Goal: Task Accomplishment & Management: Use online tool/utility

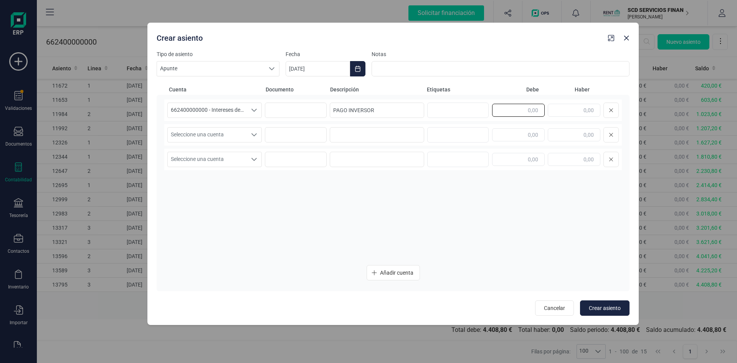
drag, startPoint x: 520, startPoint y: 108, endPoint x: 524, endPoint y: 104, distance: 5.4
click at [520, 108] on input "text" at bounding box center [518, 110] width 53 height 13
type input "420,00"
click at [241, 134] on span "Seleccione una cuenta" at bounding box center [207, 134] width 79 height 15
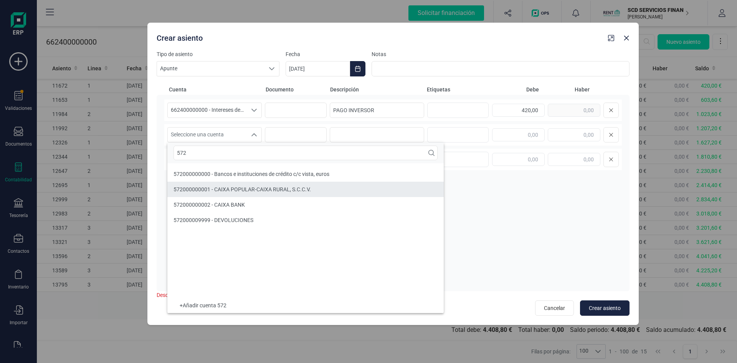
type input "572"
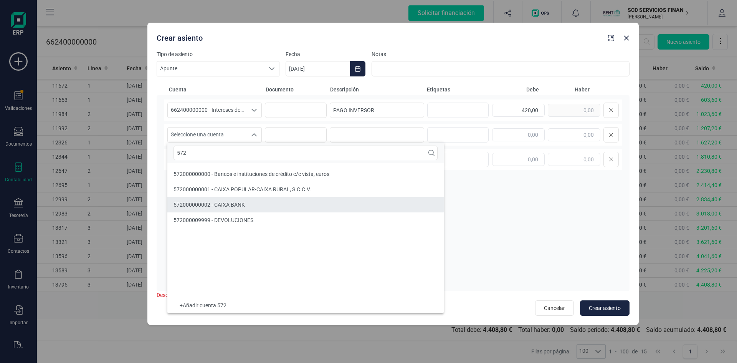
click at [198, 205] on span "572000000002 - CAIXA BANK" at bounding box center [209, 205] width 71 height 6
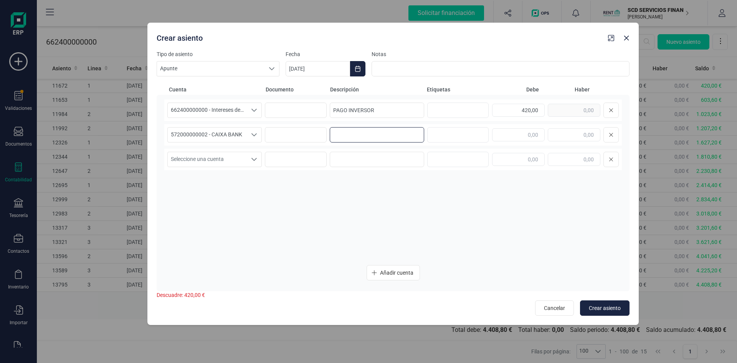
click at [340, 128] on input at bounding box center [377, 134] width 94 height 15
drag, startPoint x: 362, startPoint y: 109, endPoint x: 281, endPoint y: 108, distance: 81.0
click at [282, 107] on div "662400000000 - Intereses de deudas, otras empresas 662400000000 - Intereses de …" at bounding box center [393, 109] width 458 height 21
click at [342, 134] on input at bounding box center [377, 134] width 94 height 15
paste input "PAGO INVERSOR"
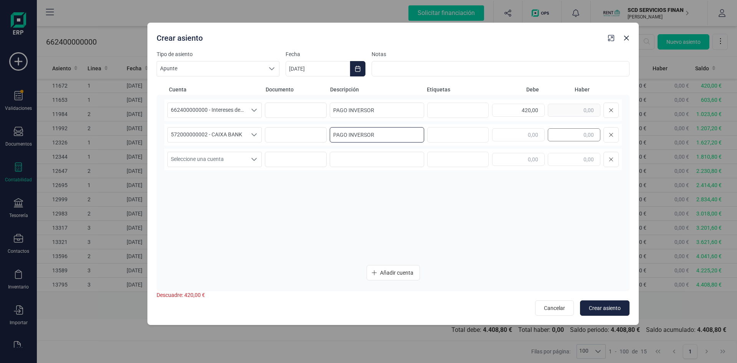
type input "PAGO INVERSOR"
click at [580, 135] on input "text" at bounding box center [574, 134] width 53 height 13
type input "340,20"
click at [239, 158] on span "Seleccione una cuenta" at bounding box center [207, 159] width 79 height 15
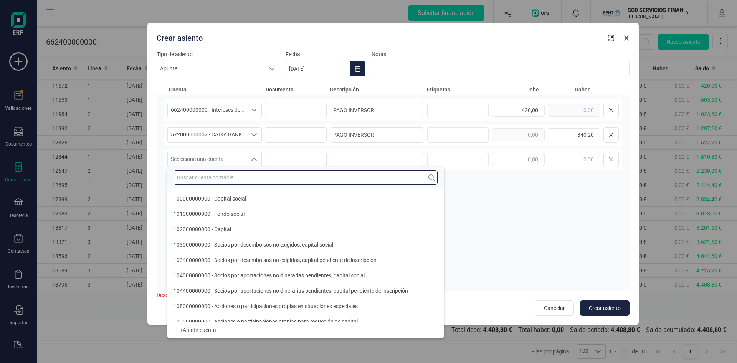
click at [248, 177] on input "text" at bounding box center [306, 177] width 264 height 15
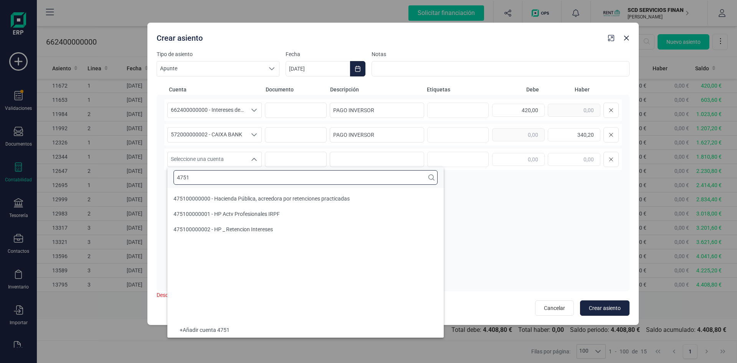
type input "4751"
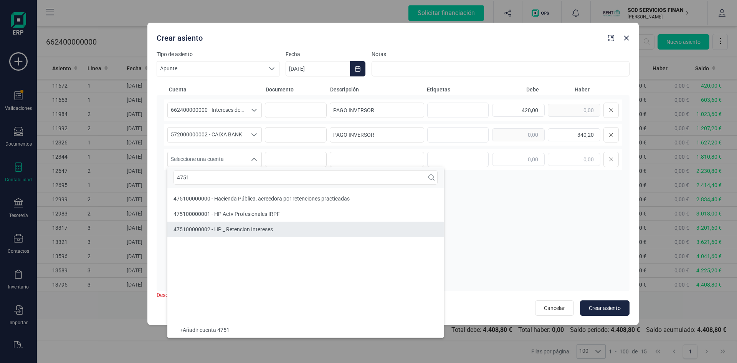
click at [247, 228] on span "475100000002 - HP _ Retencion Intereses" at bounding box center [223, 229] width 99 height 6
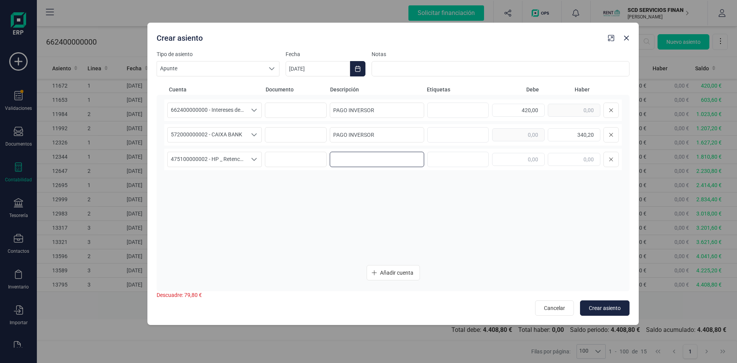
click at [386, 159] on input at bounding box center [377, 159] width 94 height 15
paste input "PAGO INVERSOR"
type input "PAGO INVERSOR"
click at [574, 159] on input "text" at bounding box center [574, 159] width 53 height 13
type input "79,80"
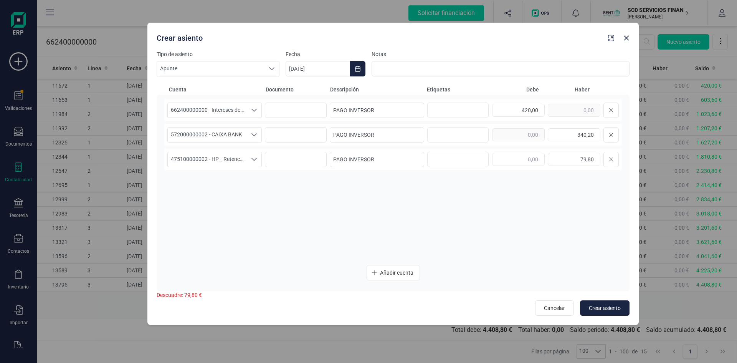
click at [530, 235] on div "662400000000 - Intereses de deudas, otras empresas 662400000000 - Intereses de …" at bounding box center [393, 179] width 458 height 160
click at [612, 306] on span "Crear asiento" at bounding box center [605, 308] width 32 height 8
type input "[DATE]"
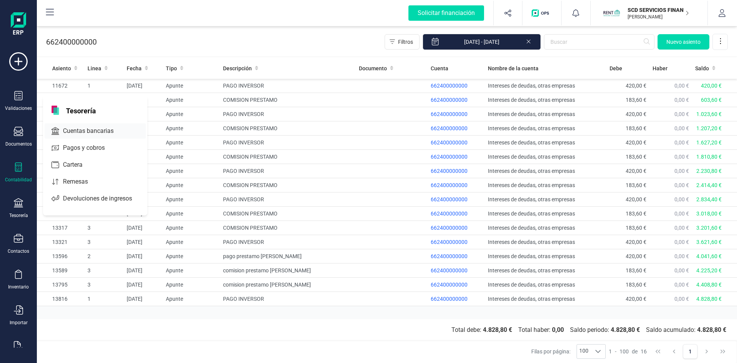
click at [79, 130] on span "Cuentas bancarias" at bounding box center [94, 130] width 68 height 9
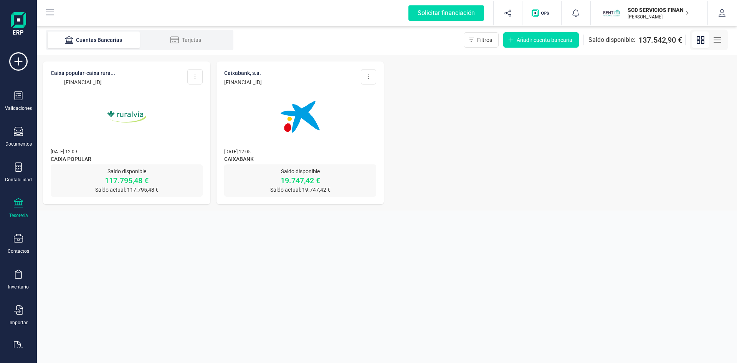
click at [293, 116] on img at bounding box center [300, 116] width 64 height 64
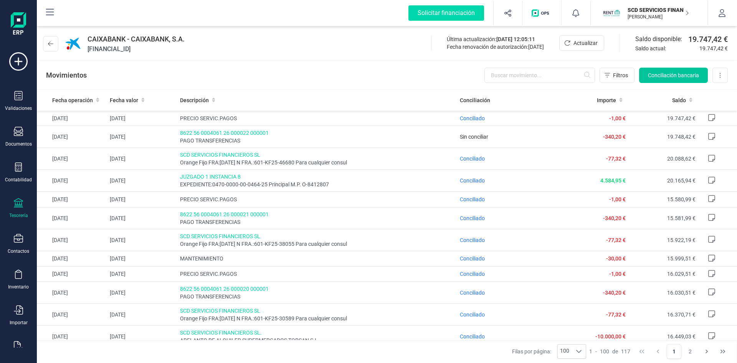
click at [660, 75] on span "Conciliación bancaria" at bounding box center [673, 75] width 51 height 8
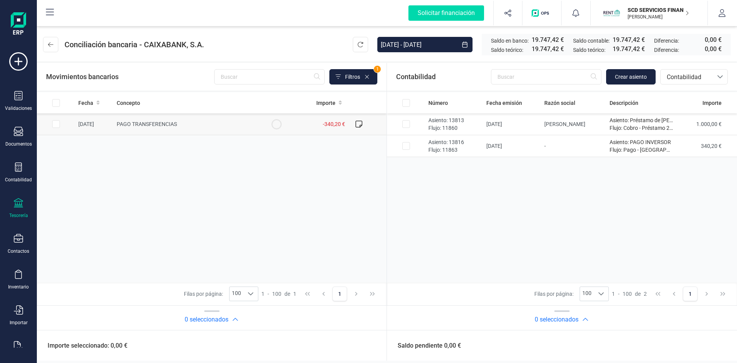
click at [56, 123] on input "Row Selected 40812b69-b582-4d81-9df1-f7b7fd0853ea" at bounding box center [56, 124] width 8 height 8
checkbox input "true"
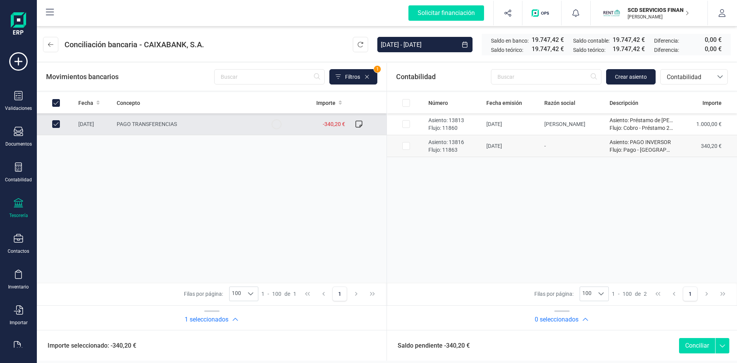
click at [403, 146] on input "Row Selected 7cd443f3-738a-4fb8-8ff1-bf717e17edab" at bounding box center [406, 146] width 8 height 8
checkbox input "true"
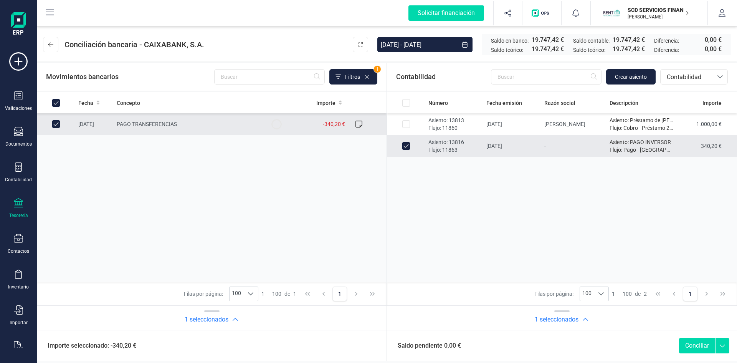
click at [694, 345] on button "Conciliar" at bounding box center [697, 345] width 36 height 15
checkbox input "false"
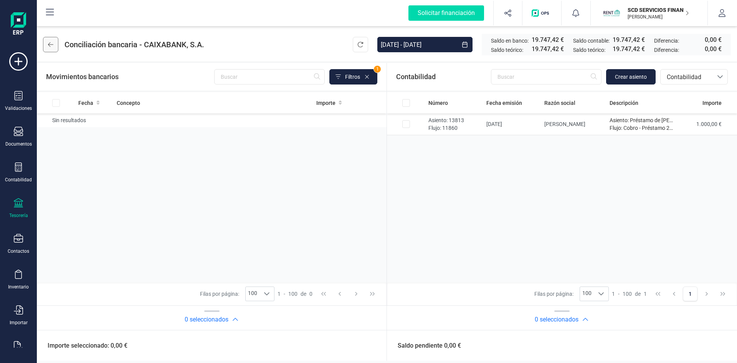
click at [53, 46] on icon at bounding box center [50, 44] width 5 height 6
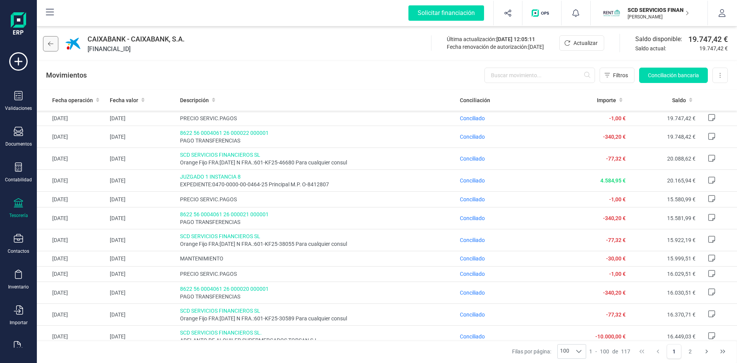
click at [53, 44] on icon at bounding box center [50, 43] width 5 height 5
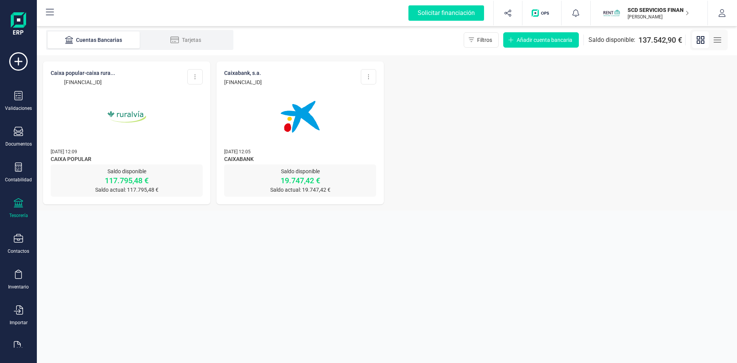
click at [122, 112] on img at bounding box center [126, 116] width 64 height 64
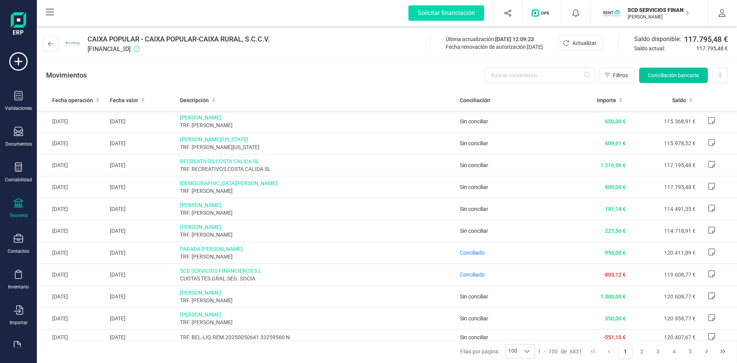
click at [676, 71] on button "Conciliación bancaria" at bounding box center [673, 75] width 69 height 15
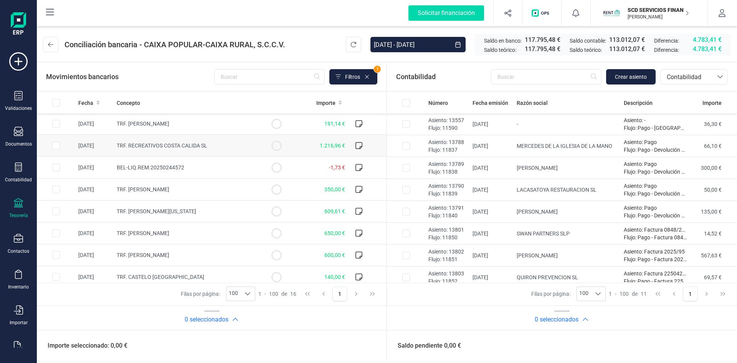
scroll to position [181, 0]
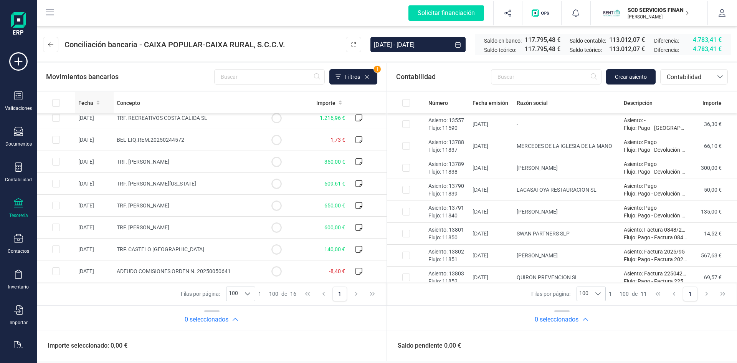
click at [92, 104] on span "Fecha" at bounding box center [85, 103] width 15 height 8
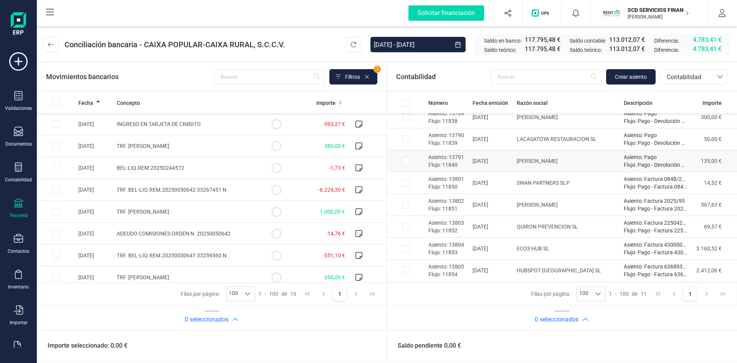
scroll to position [72, 0]
click at [55, 255] on input "Row Selected 308372ba-35d4-464d-8504-56f6c5e71118" at bounding box center [56, 255] width 8 height 8
checkbox input "true"
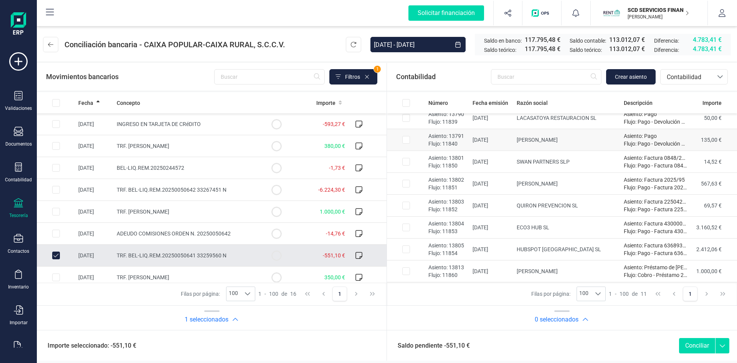
click at [407, 140] on input "Row Selected 92a4e33d-4928-4893-bc9c-149b12b4d266" at bounding box center [406, 140] width 8 height 8
checkbox input "true"
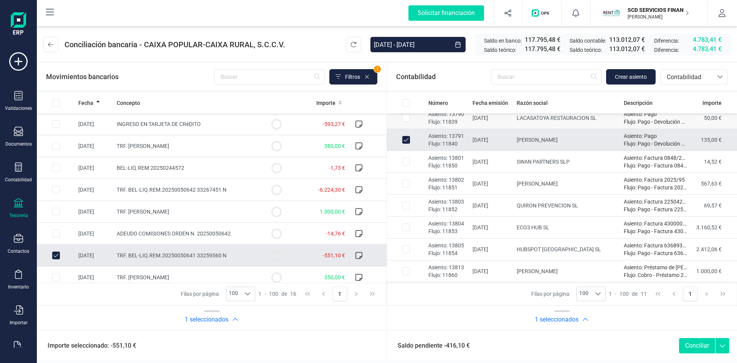
click at [406, 119] on input "Row Selected d92c38d7-fc26-4a8c-9f25-a68ba0cbe427" at bounding box center [406, 118] width 8 height 8
checkbox input "true"
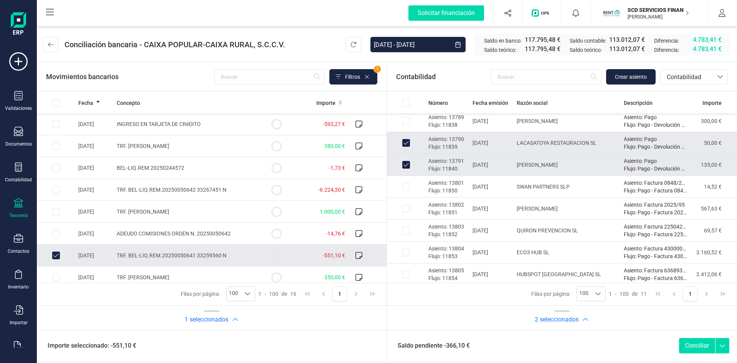
scroll to position [33, 0]
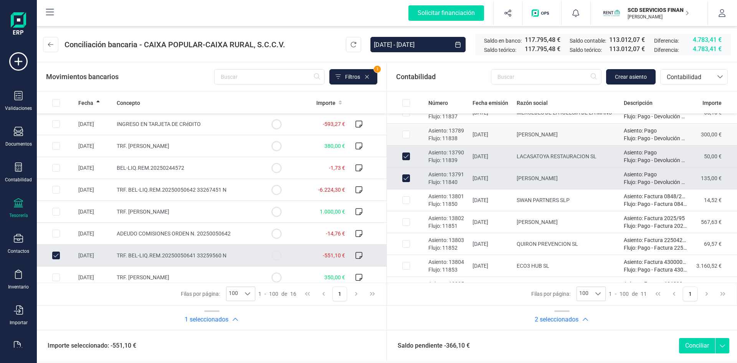
click at [404, 134] on input "Row Selected 83fe6b15-4d31-4b31-ac39-677f88efb9ea" at bounding box center [406, 135] width 8 height 8
checkbox input "true"
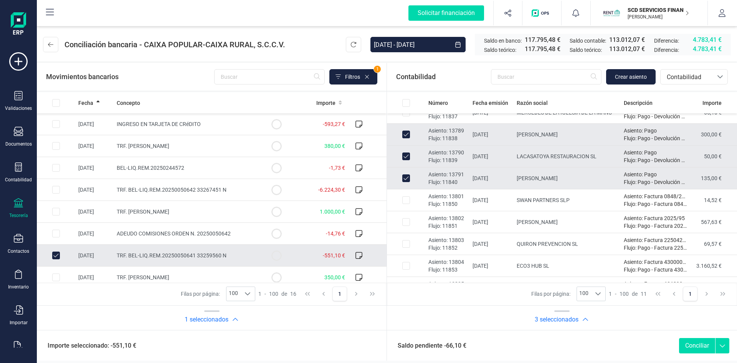
scroll to position [0, 0]
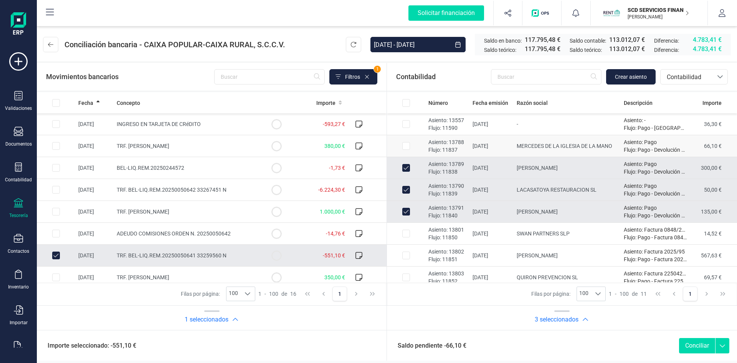
click at [405, 145] on input "Row Selected de488f63-54bd-4dcb-a0f0-a1203f981eec" at bounding box center [406, 146] width 8 height 8
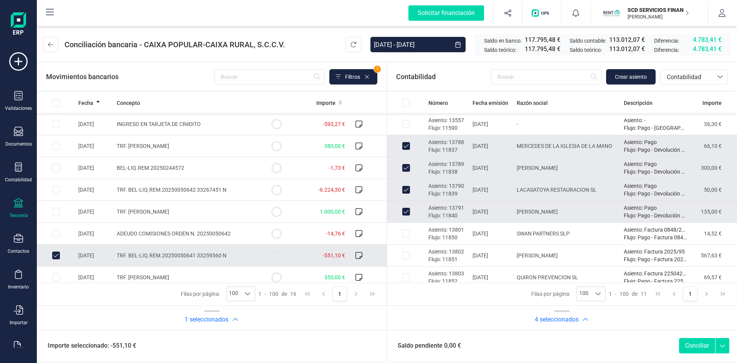
click at [690, 344] on button "Conciliar" at bounding box center [697, 345] width 36 height 15
checkbox input "false"
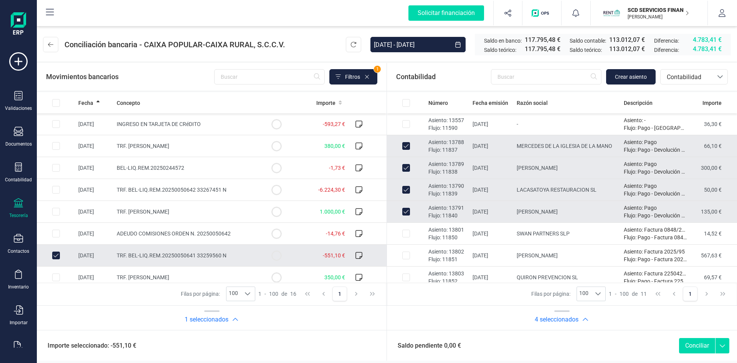
checkbox input "false"
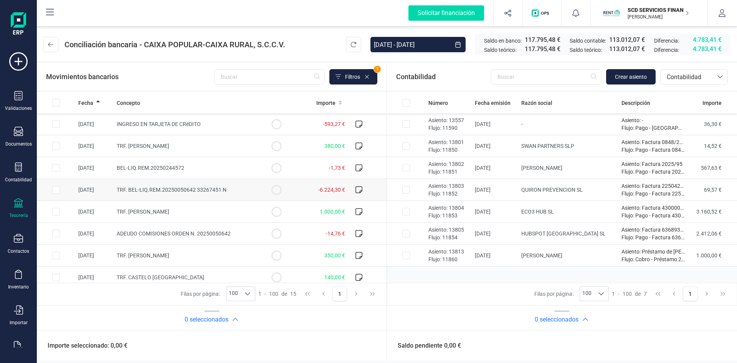
click at [55, 189] on input "Row Selected 2a1ce6a0-9e2d-49ef-8684-1a34272667af" at bounding box center [56, 190] width 8 height 8
checkbox input "true"
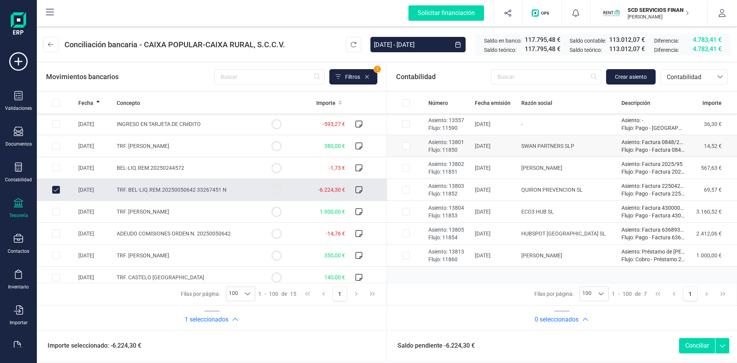
click at [405, 147] on input "Row Selected b48ffd5a-1063-40c0-a3e3-e169a3f4e2e5" at bounding box center [406, 146] width 8 height 8
checkbox input "true"
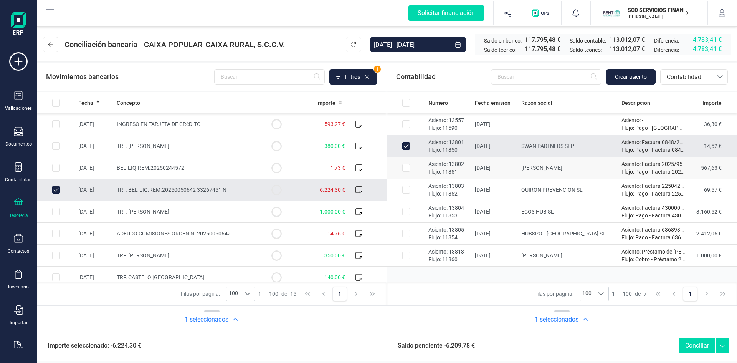
click at [405, 168] on input "Row Selected 7a8d0c4f-f248-49ca-896b-98afe2e7c755" at bounding box center [406, 168] width 8 height 8
checkbox input "true"
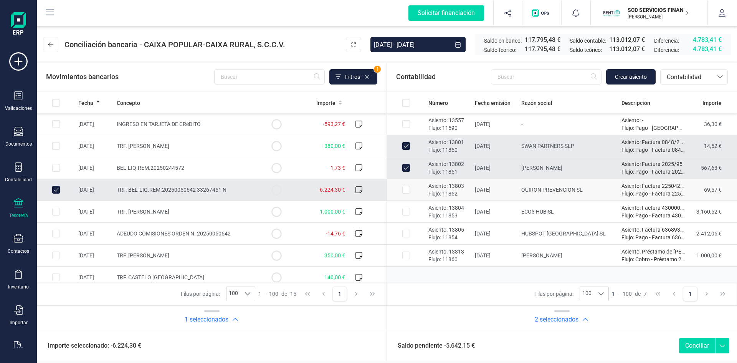
click at [405, 189] on input "Row Selected cea6f102-f135-4bf7-88cc-37113043e48e" at bounding box center [406, 190] width 8 height 8
checkbox input "true"
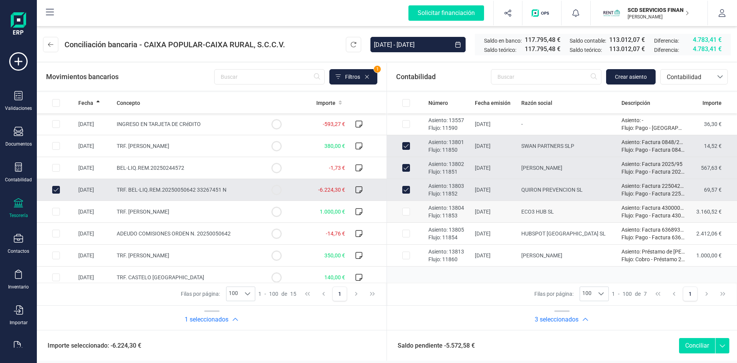
click at [405, 211] on input "Row Selected 6ccbabc4-201d-4a6b-89e6-04e719900b81" at bounding box center [406, 212] width 8 height 8
checkbox input "true"
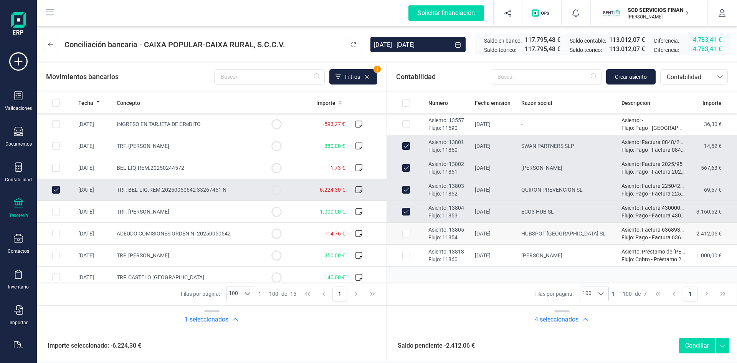
click at [406, 232] on input "Row Selected 1e2c74ae-0722-4f26-9e0d-5ebbfd4e6e91" at bounding box center [406, 234] width 8 height 8
checkbox input "true"
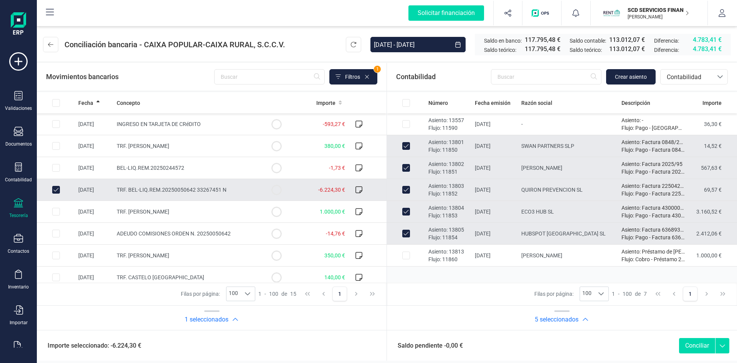
click at [693, 345] on button "Conciliar" at bounding box center [697, 345] width 36 height 15
checkbox input "false"
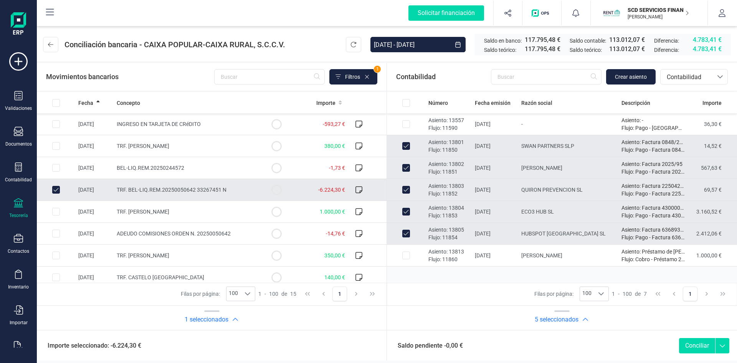
checkbox input "false"
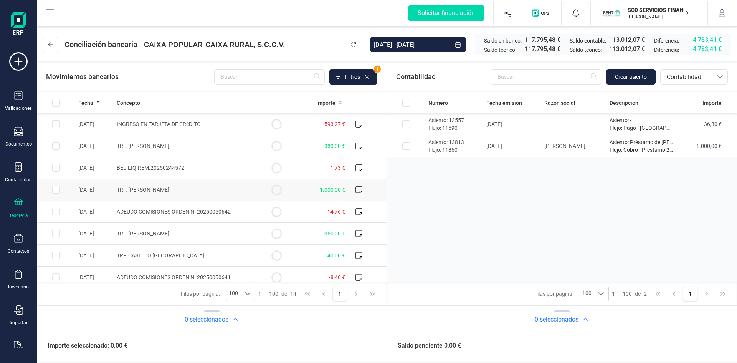
click at [56, 190] on input "Row Selected ae79858c-3af9-4ff7-adb0-32d967e77785" at bounding box center [56, 190] width 8 height 8
checkbox input "true"
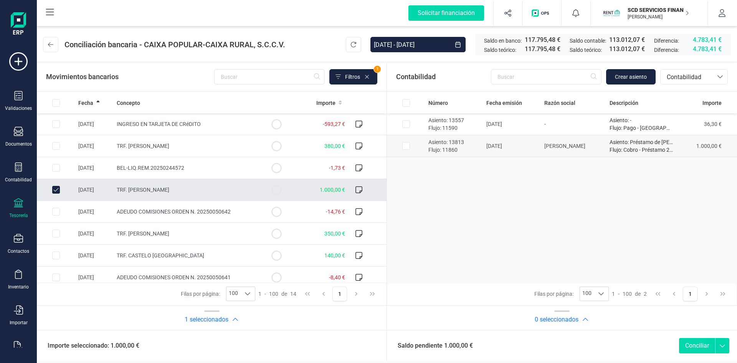
click at [405, 145] on input "Row Selected 7a015507-a193-4842-a837-5e3a24608716" at bounding box center [406, 146] width 8 height 8
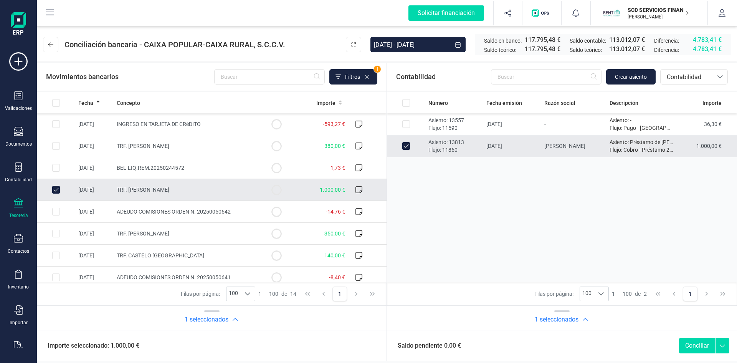
click at [692, 344] on button "Conciliar" at bounding box center [697, 345] width 36 height 15
checkbox input "false"
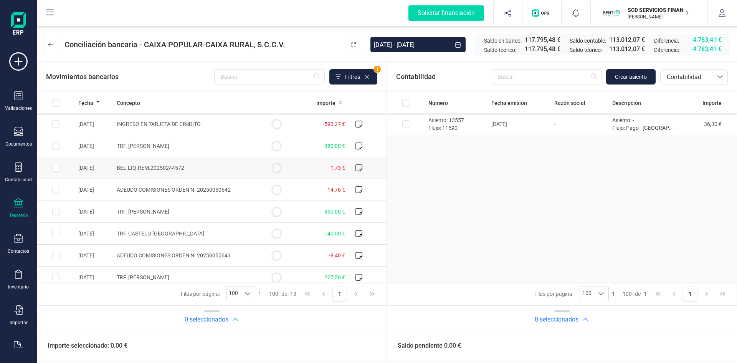
click at [54, 169] on input "Row Selected 3ffc6be4-f761-4152-b964-85797bcf3e36" at bounding box center [56, 168] width 8 height 8
checkbox input "true"
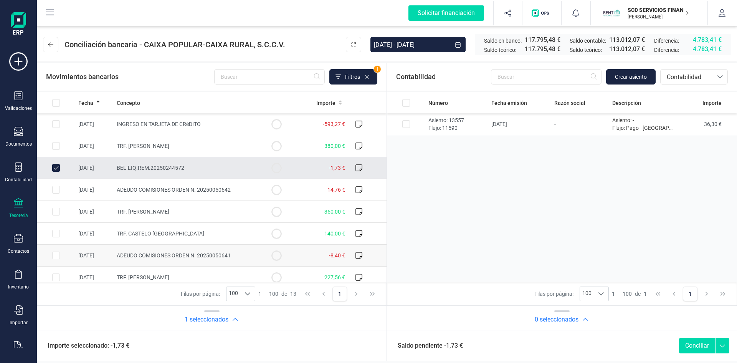
click at [55, 257] on input "Row Selected d7702175-d6ab-4561-bfd0-eec6a08f8aeb" at bounding box center [56, 255] width 8 height 8
checkbox input "true"
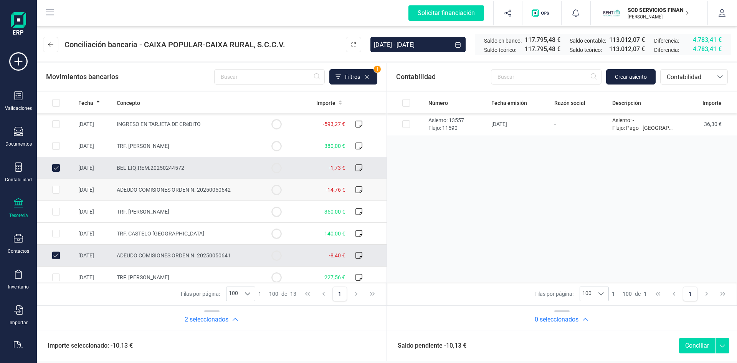
click at [56, 188] on input "Row Selected 4c38c552-8c5a-4c12-ba07-407ffadb74a0" at bounding box center [56, 190] width 8 height 8
checkbox input "true"
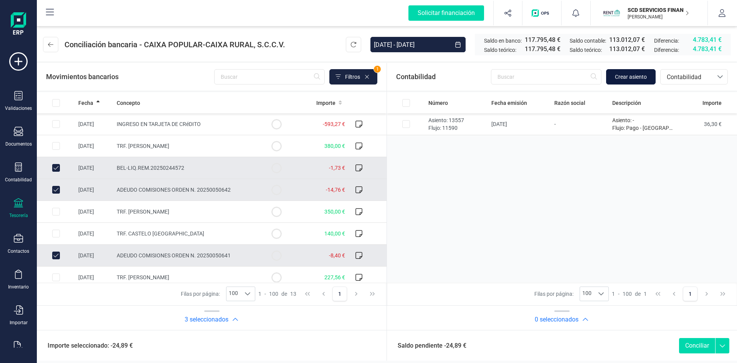
click at [618, 75] on span "Crear asiento" at bounding box center [631, 77] width 32 height 8
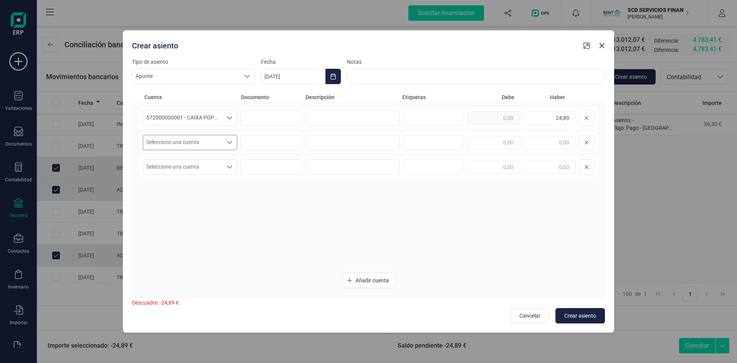
click at [221, 141] on span "Seleccione una cuenta" at bounding box center [182, 142] width 79 height 15
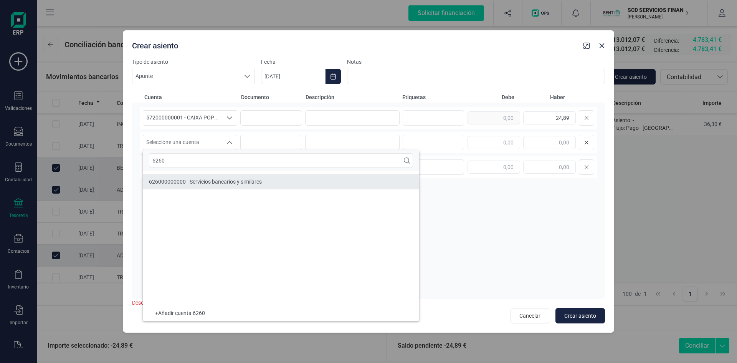
type input "6260"
click at [207, 181] on span "626000000000 - Servicios bancarios y similares" at bounding box center [205, 182] width 113 height 6
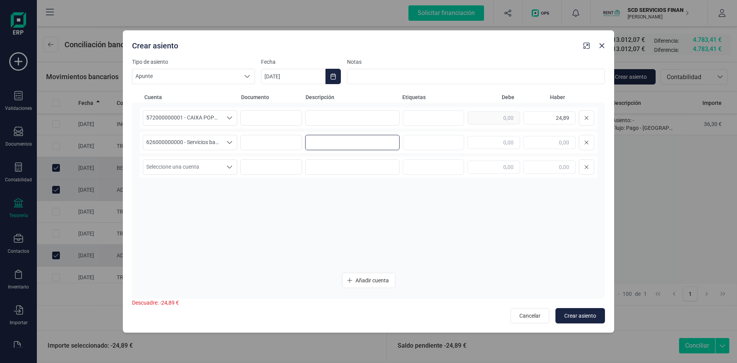
click at [335, 143] on input at bounding box center [352, 142] width 94 height 15
type input "comisiones"
click at [491, 138] on input "text" at bounding box center [494, 142] width 53 height 13
type input "24,89"
click at [509, 168] on input "text" at bounding box center [494, 166] width 53 height 13
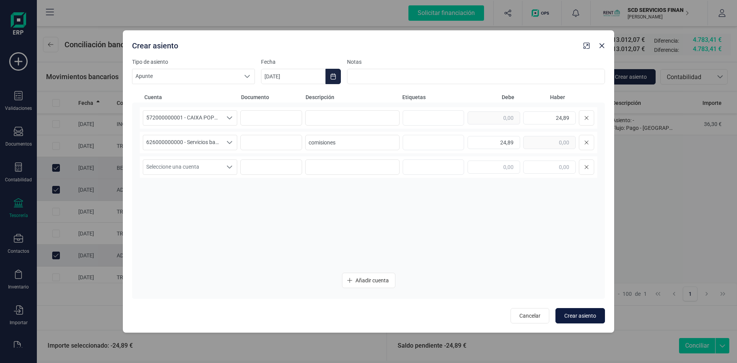
click at [591, 317] on span "Crear asiento" at bounding box center [580, 316] width 32 height 8
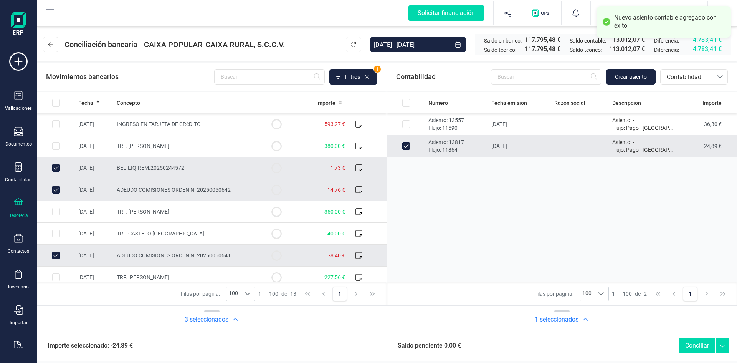
click at [698, 346] on button "Conciliar" at bounding box center [697, 345] width 36 height 15
checkbox input "false"
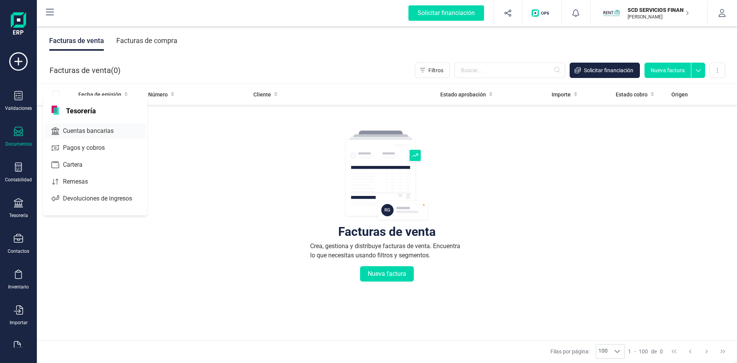
click at [81, 127] on span "Cuentas bancarias" at bounding box center [94, 130] width 68 height 9
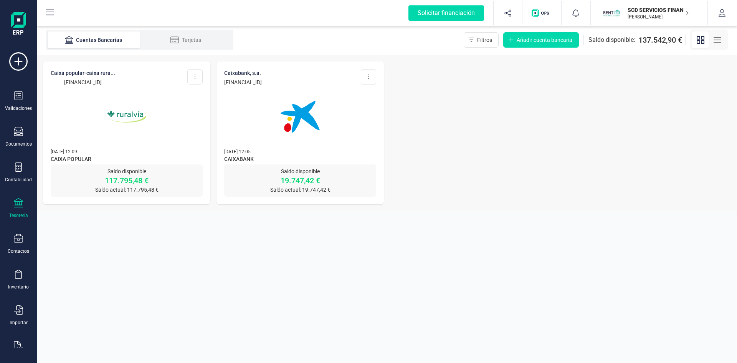
click at [125, 112] on img at bounding box center [126, 116] width 64 height 64
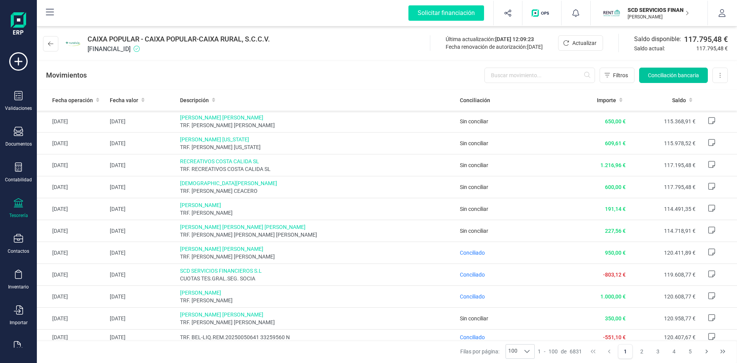
click at [668, 74] on span "Conciliación bancaria" at bounding box center [673, 75] width 51 height 8
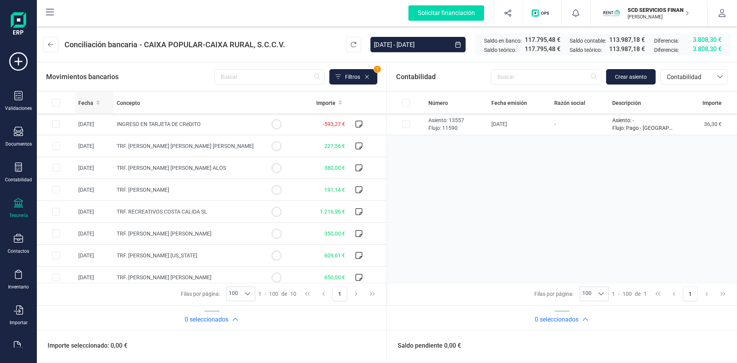
click at [92, 102] on span "Fecha" at bounding box center [85, 103] width 15 height 8
click at [57, 167] on input "Row Selected fc578f2f-de8b-4a75-8c7b-a0cb7b55cdc5" at bounding box center [56, 168] width 8 height 8
checkbox input "true"
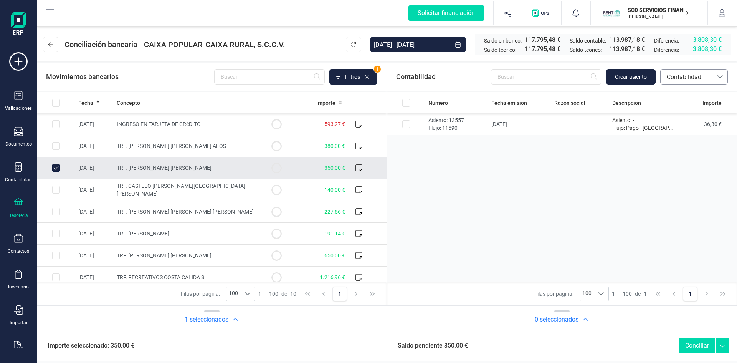
click at [682, 76] on span "Contabilidad" at bounding box center [687, 77] width 46 height 9
click at [687, 158] on span "Préstamos" at bounding box center [680, 159] width 29 height 9
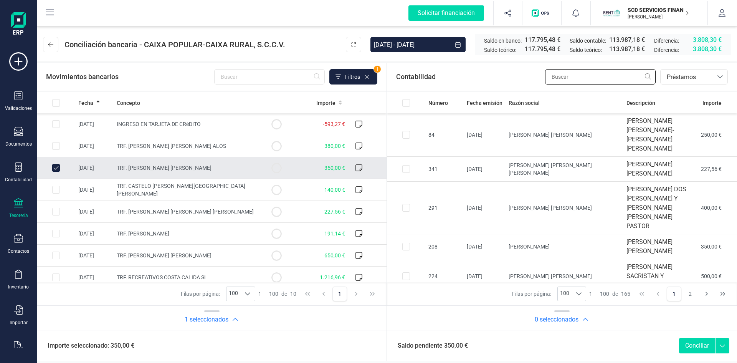
click at [570, 78] on input "text" at bounding box center [600, 76] width 111 height 15
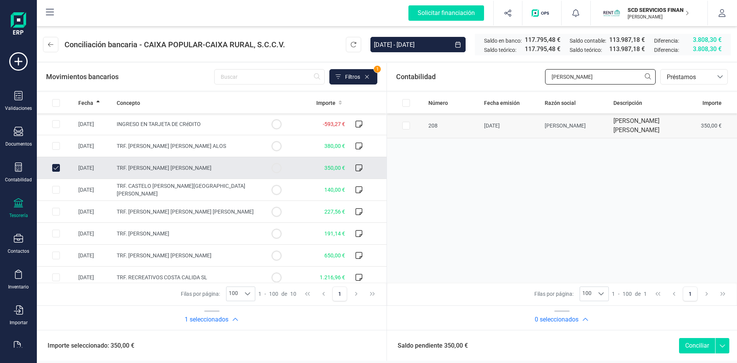
type input "francisco san"
click at [406, 125] on input "Row Selected 5e5c42b2-f27e-4ad3-9cd8-495c7d7bd56f" at bounding box center [406, 126] width 8 height 8
checkbox input "true"
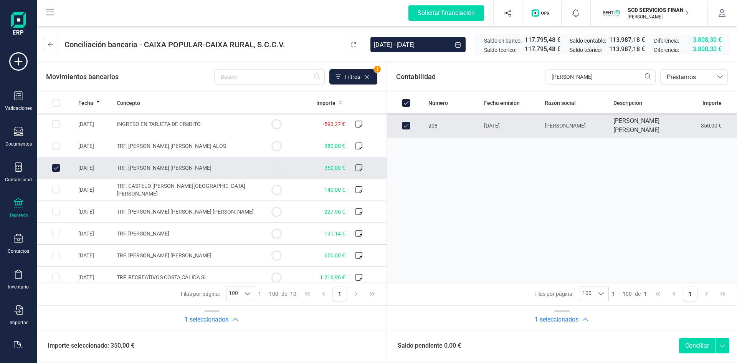
click at [696, 344] on button "Conciliar" at bounding box center [697, 345] width 36 height 15
checkbox input "false"
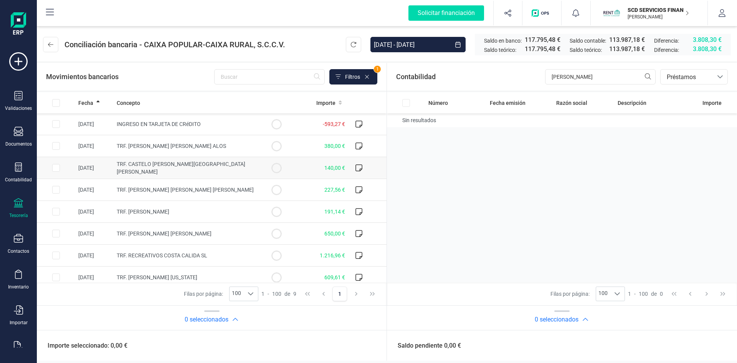
click at [55, 166] on input "Row Selected 70991d46-483d-49a0-b587-e5d929d77f3c" at bounding box center [56, 168] width 8 height 8
checkbox input "true"
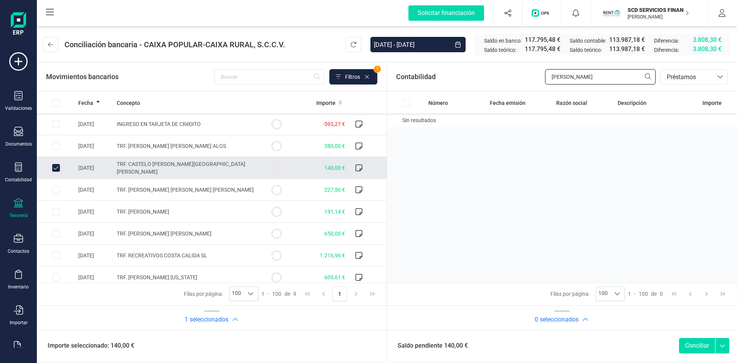
drag, startPoint x: 595, startPoint y: 78, endPoint x: 507, endPoint y: 79, distance: 87.5
click at [507, 79] on div "Contabilidad francisco san bancos.conciliacion.modal.headerLoan bancos.concilia…" at bounding box center [562, 77] width 350 height 28
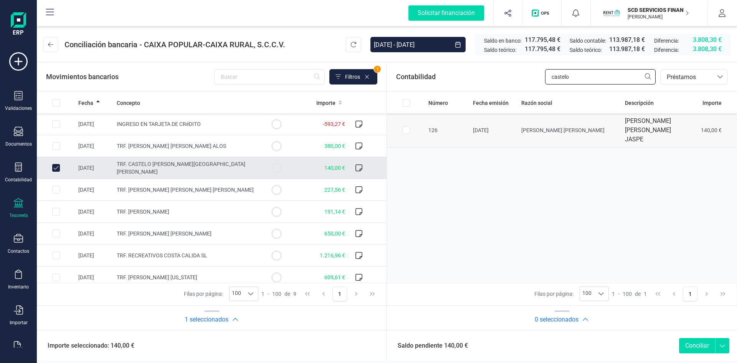
type input "castelo"
click at [409, 126] on input "Row Selected f0a74e05-afd4-410c-9fd4-ef5efecfeaec" at bounding box center [406, 130] width 8 height 8
checkbox input "true"
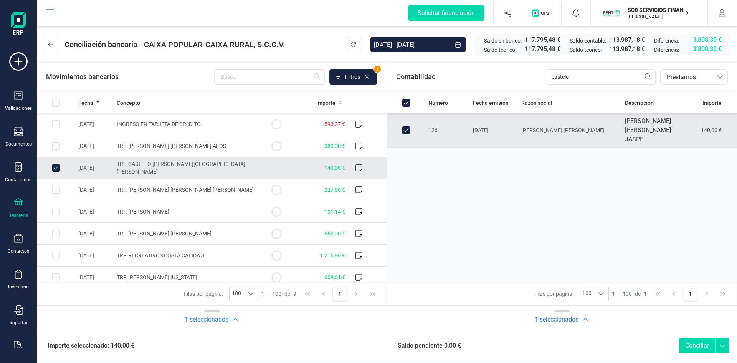
click at [688, 347] on button "Conciliar" at bounding box center [697, 345] width 36 height 15
checkbox input "false"
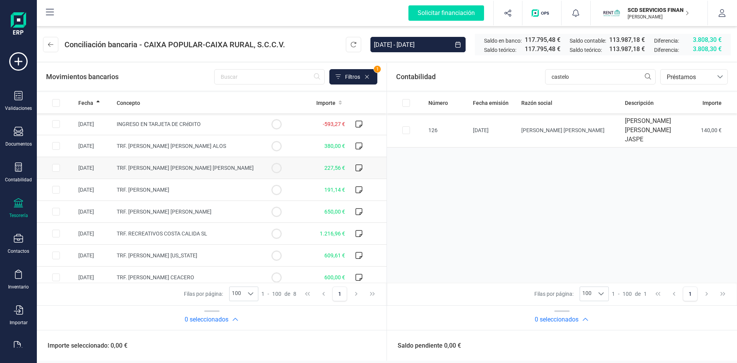
click at [55, 166] on input "Row Selected 139bc95d-29da-4f24-829a-4c93a7b767a4" at bounding box center [56, 168] width 8 height 8
checkbox input "true"
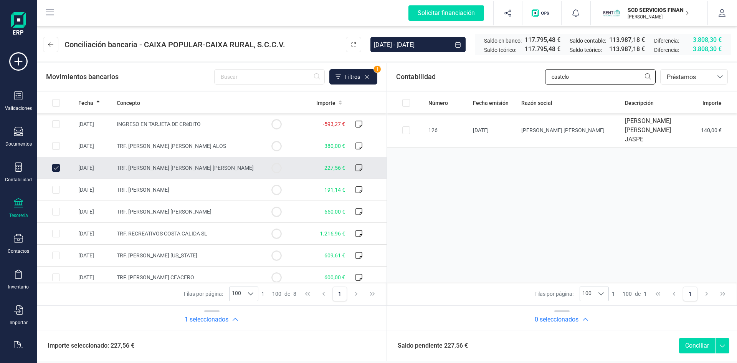
drag, startPoint x: 558, startPoint y: 78, endPoint x: 451, endPoint y: 84, distance: 106.9
click at [454, 84] on div "Contabilidad castelo bancos.conciliacion.modal.headerLoan bancos.conciliacion.m…" at bounding box center [562, 77] width 350 height 28
type input "[PERSON_NAME]"
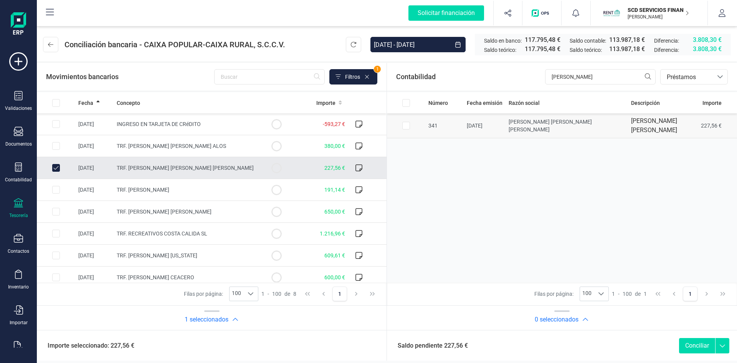
click at [407, 124] on input "Row Selected e3871425-b509-402c-9cb6-dba2d90013ea" at bounding box center [406, 126] width 8 height 8
checkbox input "true"
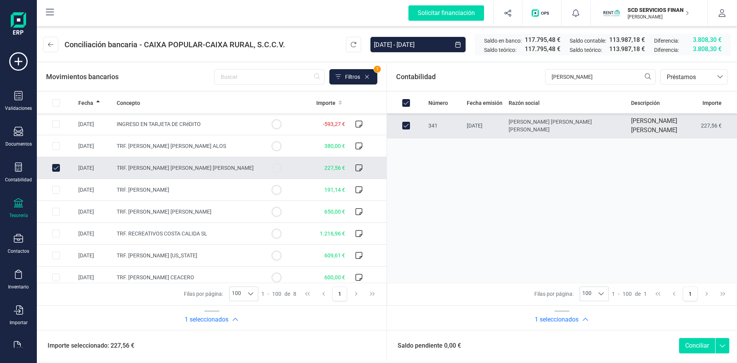
click at [697, 343] on button "Conciliar" at bounding box center [697, 345] width 36 height 15
checkbox input "false"
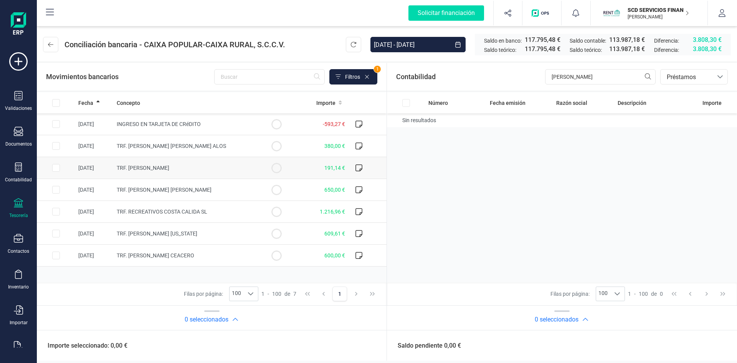
click at [55, 167] on input "Row Selected f3f41a9c-2275-499c-a5da-7d0038b55a74" at bounding box center [56, 168] width 8 height 8
checkbox input "true"
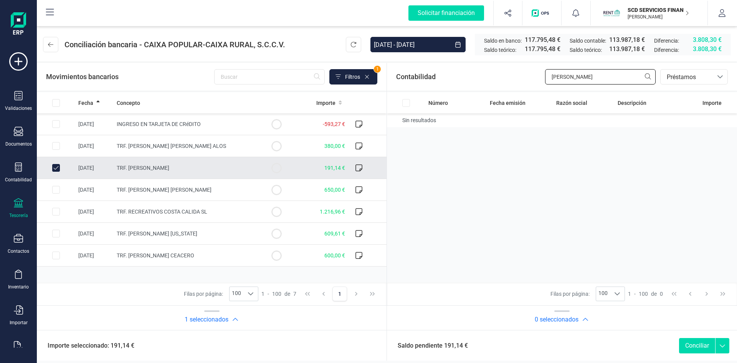
drag, startPoint x: 584, startPoint y: 75, endPoint x: 475, endPoint y: 82, distance: 109.6
click at [475, 82] on div "Contabilidad pedro migue bancos.conciliacion.modal.headerLoan bancos.conciliaci…" at bounding box center [562, 77] width 350 height 28
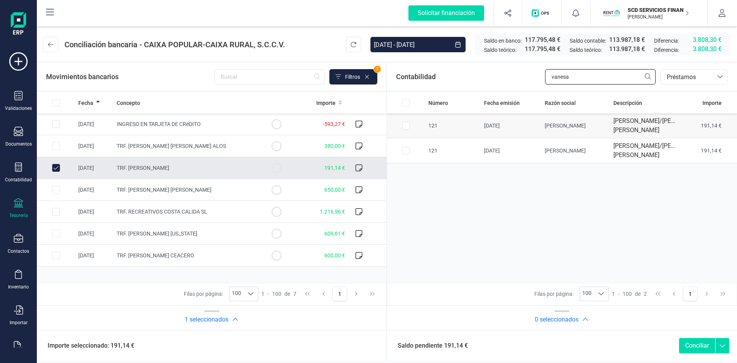
type input "vanesa"
click at [405, 129] on input "Row Selected 467dbbd9-b5d1-4159-b645-d137bc7fca12" at bounding box center [406, 126] width 8 height 8
checkbox input "true"
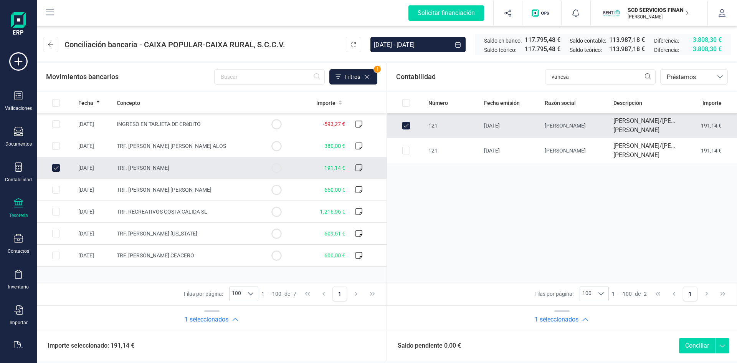
click at [694, 343] on button "Conciliar" at bounding box center [697, 345] width 36 height 15
checkbox input "false"
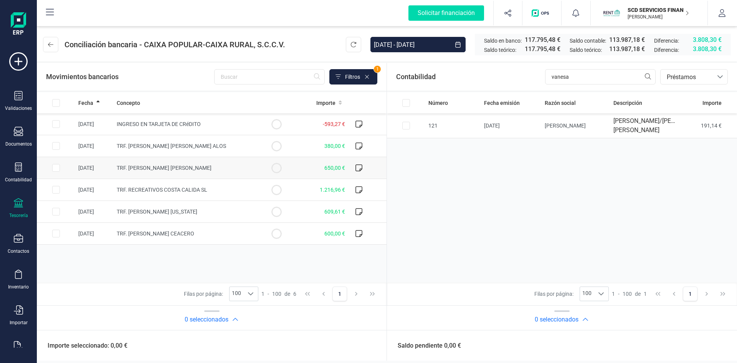
click at [55, 167] on input "Row Selected a05423ae-3590-4cf4-861a-c8f13dbbdadc" at bounding box center [56, 168] width 8 height 8
checkbox input "true"
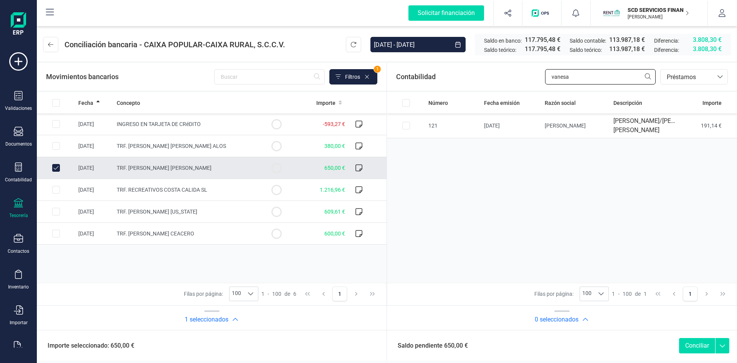
drag, startPoint x: 574, startPoint y: 76, endPoint x: 488, endPoint y: 75, distance: 86.0
click at [488, 75] on div "Contabilidad vanesa bancos.conciliacion.modal.headerLoan bancos.conciliacion.mo…" at bounding box center [562, 77] width 350 height 28
type input "glenda"
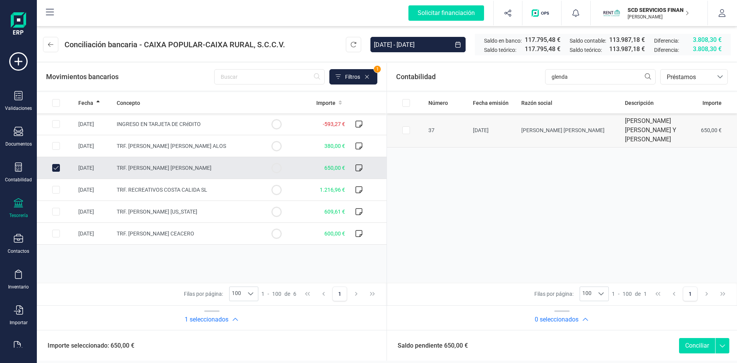
click at [405, 134] on input "Row Selected 0db4072e-64fe-4580-b6d7-a7cfa838fa76" at bounding box center [406, 130] width 8 height 8
checkbox input "true"
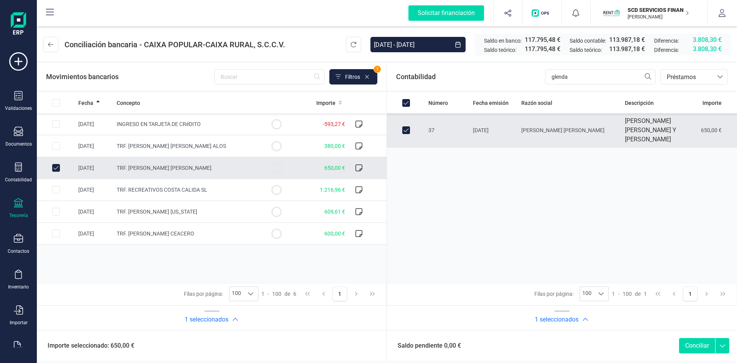
click at [684, 344] on button "Conciliar" at bounding box center [697, 345] width 36 height 15
checkbox input "false"
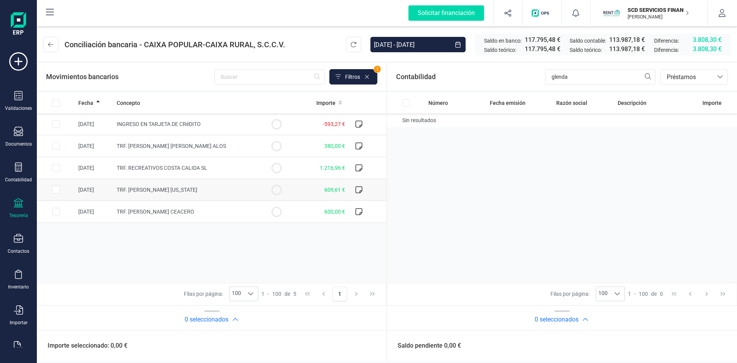
click at [55, 189] on input "Row Selected a7c54d05-a254-461c-8c4e-b5e03254df51" at bounding box center [56, 190] width 8 height 8
checkbox input "true"
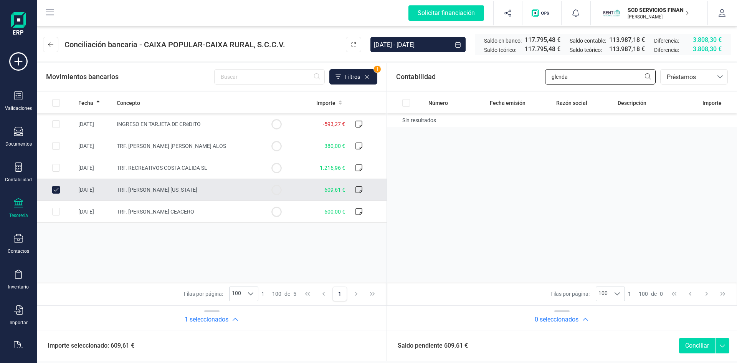
drag, startPoint x: 574, startPoint y: 79, endPoint x: 447, endPoint y: 81, distance: 127.1
click at [451, 81] on div "Contabilidad glenda bancos.conciliacion.modal.headerLoan bancos.conciliacion.mo…" at bounding box center [562, 77] width 350 height 28
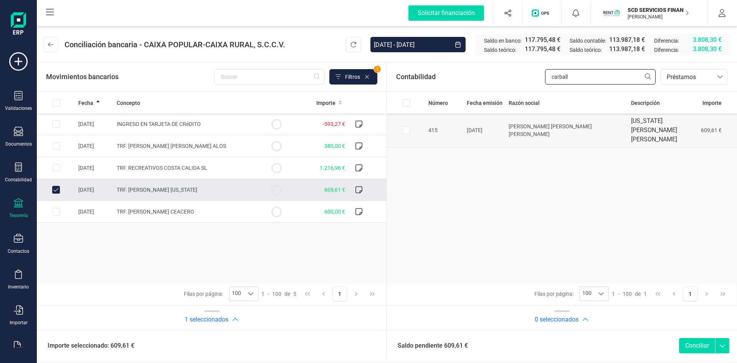
type input "carball"
click at [406, 126] on input "Row Selected 4e91fd68-27c5-48fa-bde3-be212ad6330f" at bounding box center [406, 130] width 8 height 8
checkbox input "true"
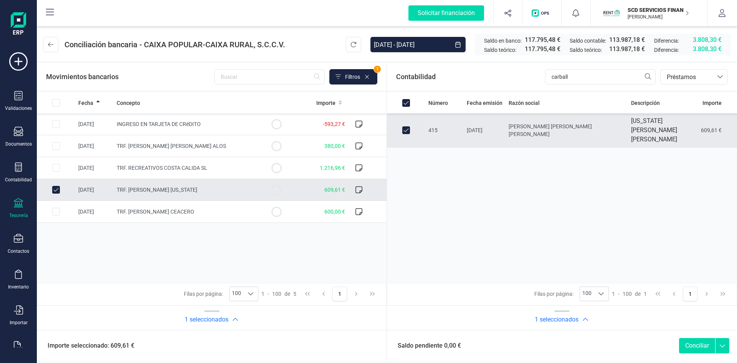
click at [700, 346] on button "Conciliar" at bounding box center [697, 345] width 36 height 15
checkbox input "false"
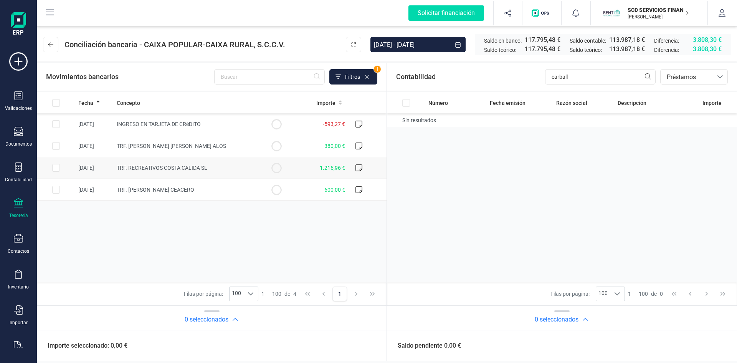
click at [55, 168] on input "Row Selected de92797c-84d0-4831-b75a-83da3003edee" at bounding box center [56, 168] width 8 height 8
checkbox input "true"
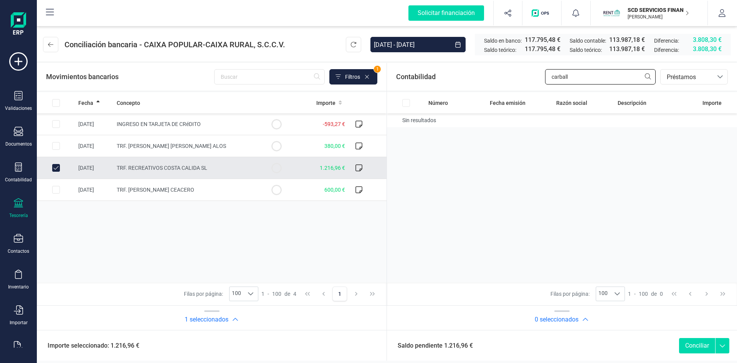
drag, startPoint x: 576, startPoint y: 76, endPoint x: 509, endPoint y: 78, distance: 66.8
click at [509, 78] on div "Contabilidad carball bancos.conciliacion.modal.headerLoan bancos.conciliacion.m…" at bounding box center [562, 77] width 350 height 28
type input "recrea"
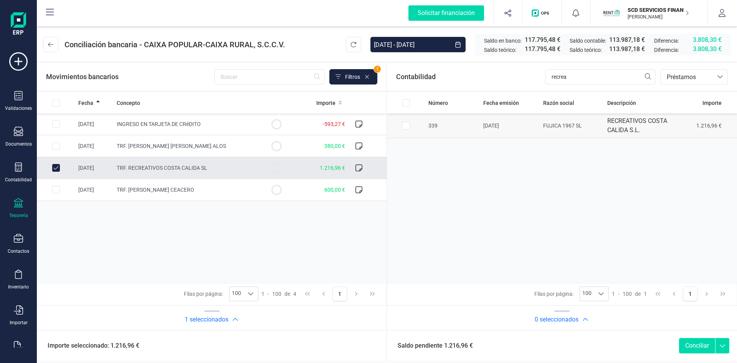
click at [405, 126] on input "Row Selected cc0e7fc3-8e6a-431a-8c0f-302bcdede4df" at bounding box center [406, 126] width 8 height 8
checkbox input "true"
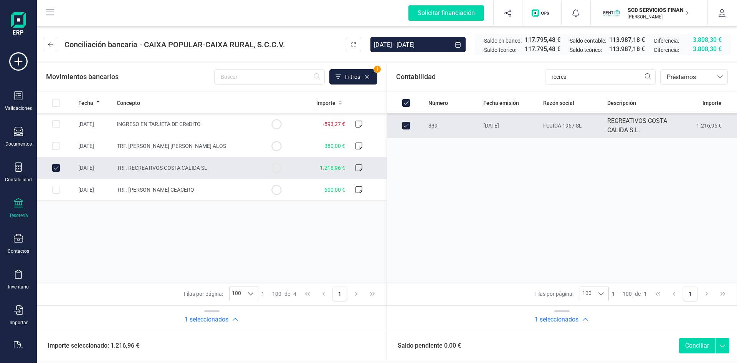
click at [693, 346] on button "Conciliar" at bounding box center [697, 345] width 36 height 15
checkbox input "false"
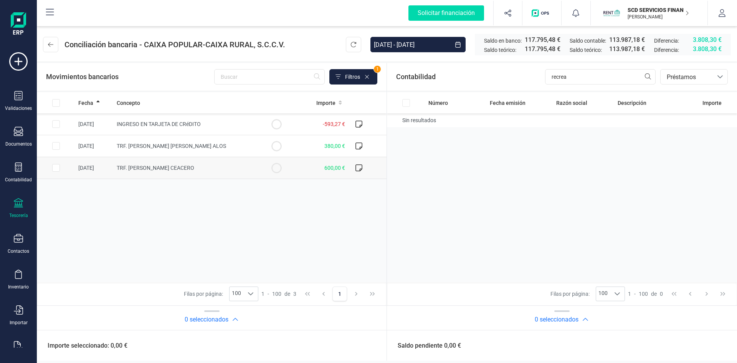
click at [56, 166] on input "Row Selected ee8e65f0-ee6f-4151-bbde-d5b47dc3c8a4" at bounding box center [56, 168] width 8 height 8
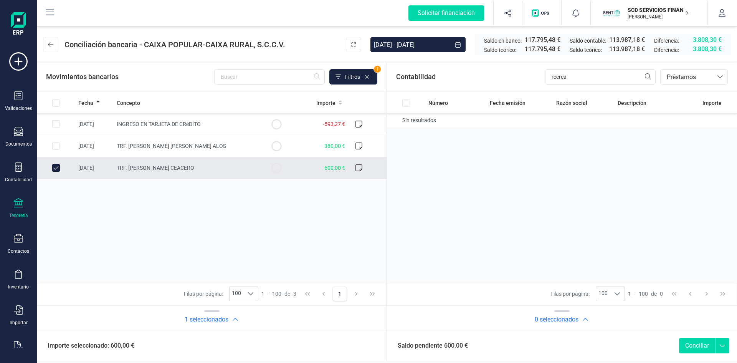
click at [58, 167] on input "Row Unselected ee8e65f0-ee6f-4151-bbde-d5b47dc3c8a4" at bounding box center [56, 168] width 8 height 8
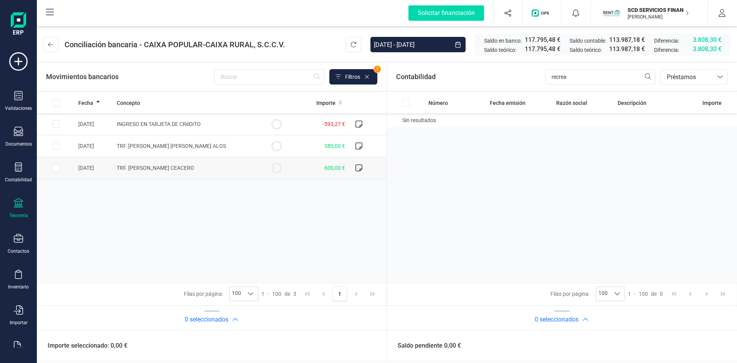
click at [55, 167] on input "Row Selected ee8e65f0-ee6f-4151-bbde-d5b47dc3c8a4" at bounding box center [56, 168] width 8 height 8
checkbox input "true"
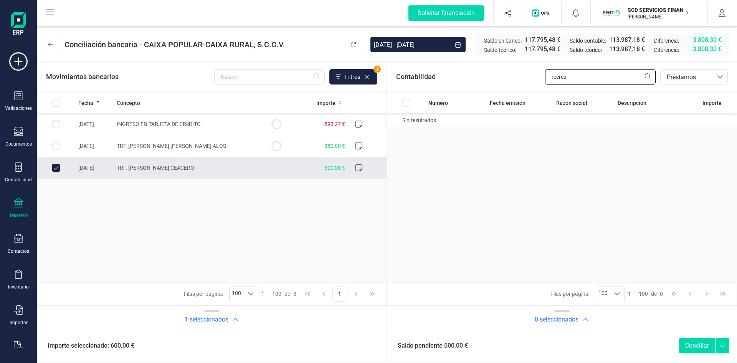
drag, startPoint x: 527, startPoint y: 75, endPoint x: 486, endPoint y: 77, distance: 40.8
click at [486, 77] on div "Contabilidad recrea bancos.conciliacion.modal.headerLoan bancos.conciliacion.mo…" at bounding box center [562, 77] width 350 height 28
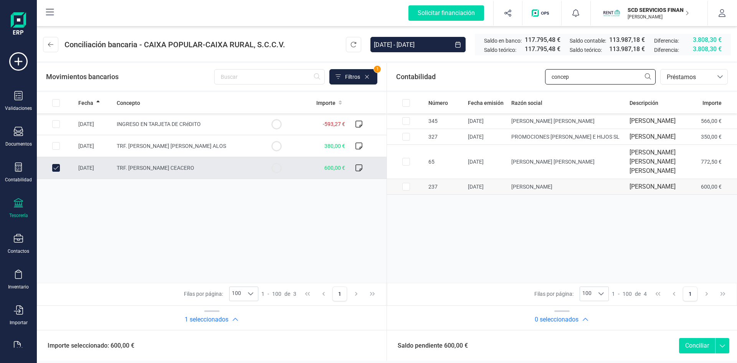
type input "concep"
click at [403, 190] on input "Row Selected b02d6835-6eaf-4169-a161-532d485e366c" at bounding box center [406, 187] width 8 height 8
checkbox input "true"
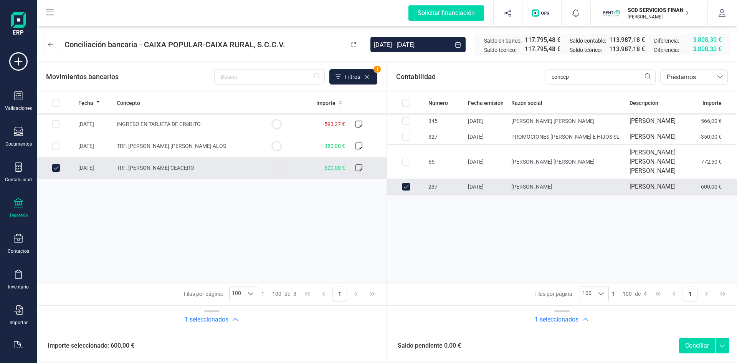
click at [688, 346] on button "Conciliar" at bounding box center [697, 345] width 36 height 15
checkbox input "false"
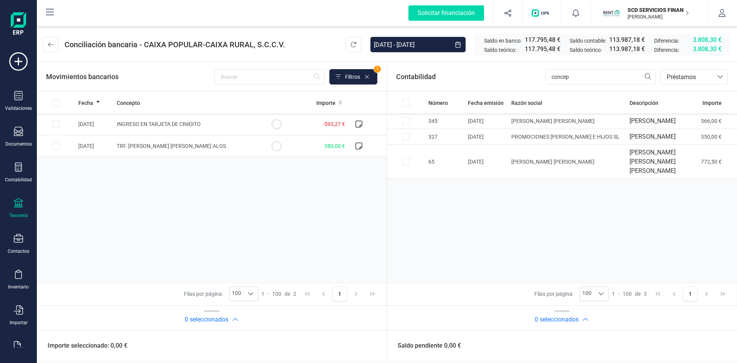
click at [17, 213] on div "Tesorería" at bounding box center [18, 215] width 19 height 6
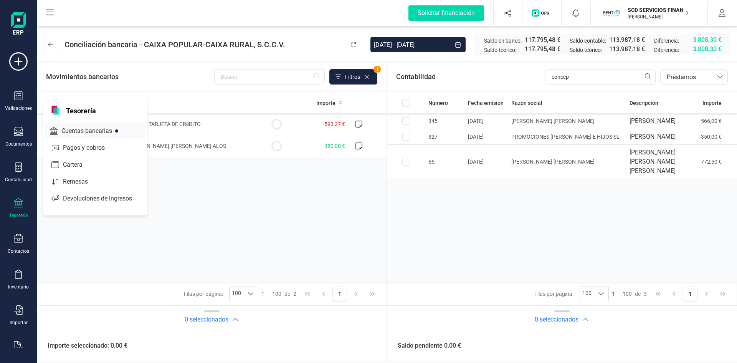
click at [69, 128] on span "Cuentas bancarias" at bounding box center [92, 130] width 68 height 9
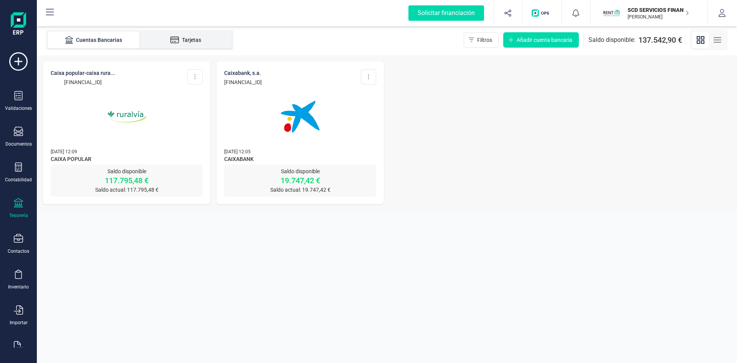
click at [194, 38] on div "Tarjetas" at bounding box center [185, 40] width 61 height 8
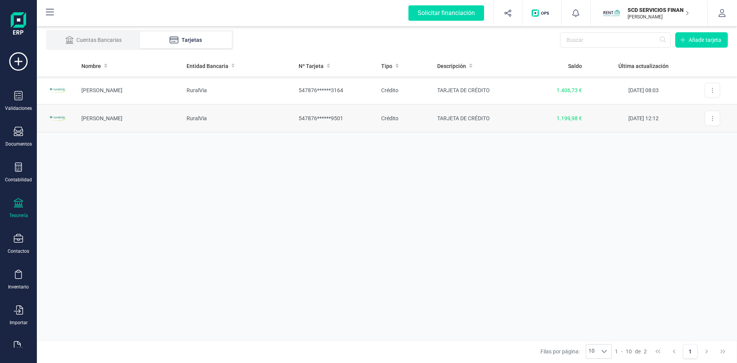
click at [99, 119] on td "Carmen Puig" at bounding box center [127, 118] width 105 height 28
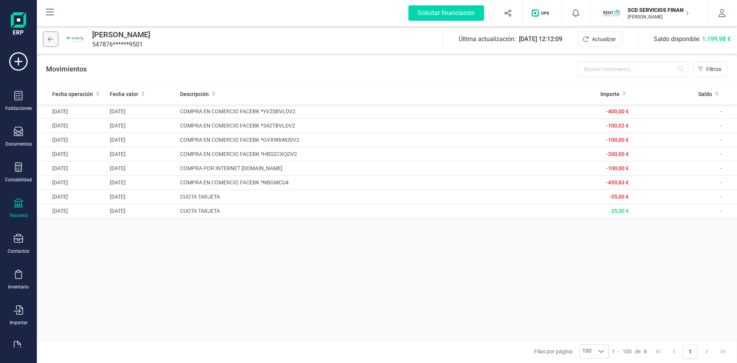
click at [51, 35] on button at bounding box center [50, 38] width 15 height 15
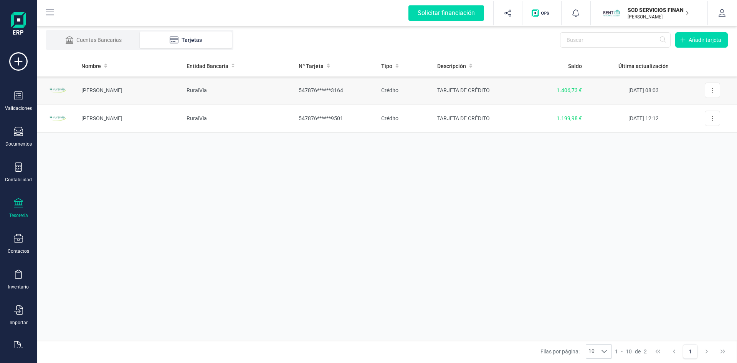
click at [94, 89] on td "Elena González" at bounding box center [127, 90] width 105 height 28
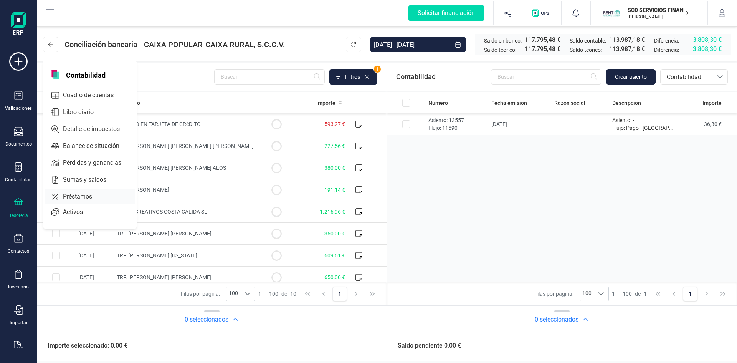
click at [63, 198] on span "Préstamos" at bounding box center [83, 196] width 46 height 9
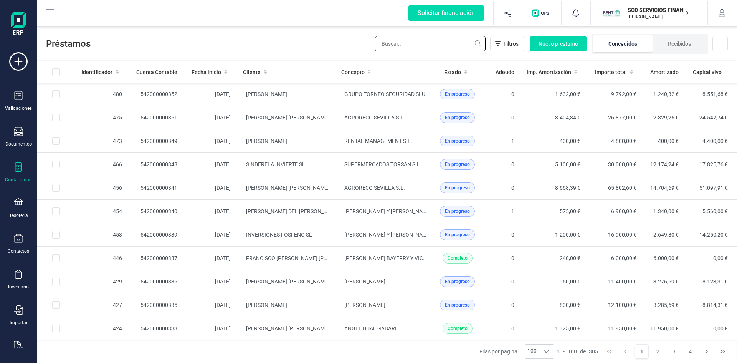
click at [416, 41] on input "text" at bounding box center [430, 43] width 111 height 15
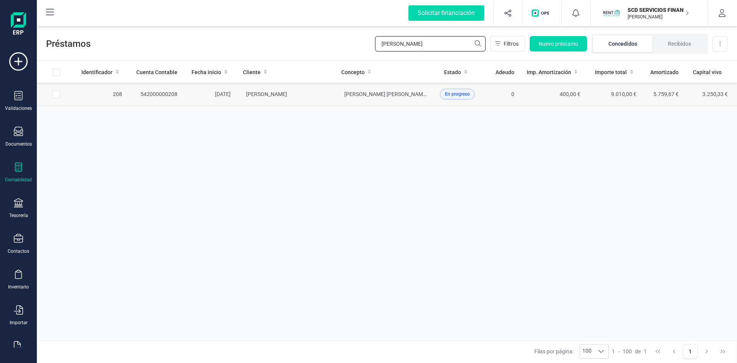
type input "francisco sa"
click at [210, 93] on td "24/08/2023" at bounding box center [209, 94] width 53 height 23
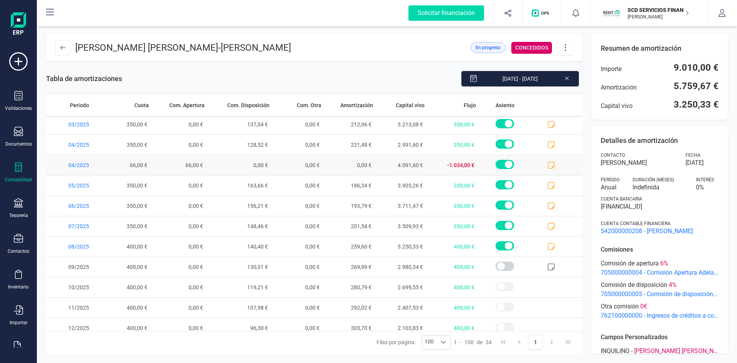
scroll to position [477, 0]
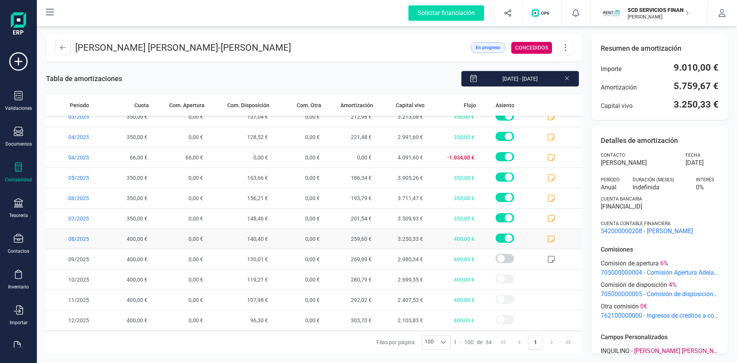
click at [547, 237] on icon at bounding box center [551, 239] width 8 height 8
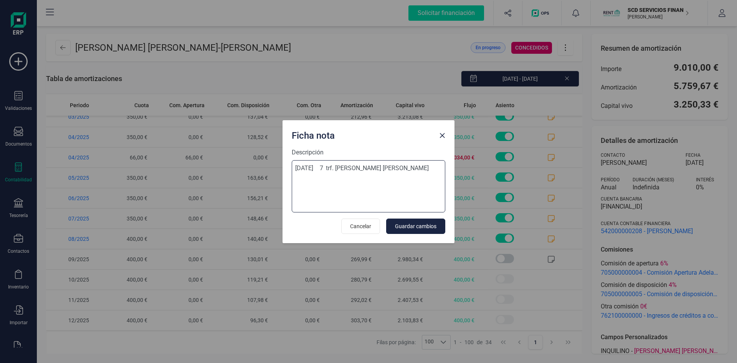
click at [423, 169] on textarea "28-jul-25 7 trf. francisco sanchez aleman" at bounding box center [369, 186] width 154 height 52
type textarea "28-jul-25 7 trf. francisco sanchez aleman 400 eur"
click at [411, 226] on span "Guardar cambios" at bounding box center [415, 226] width 41 height 8
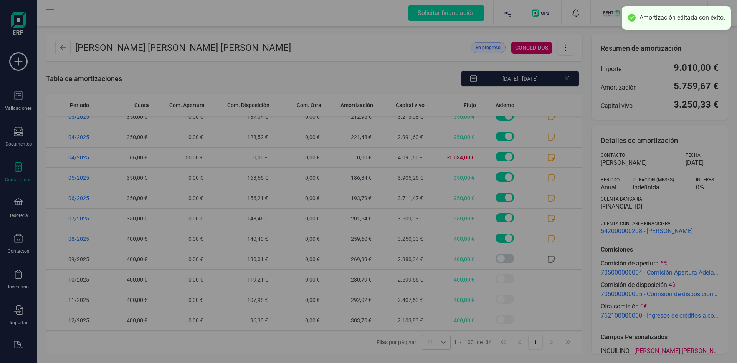
scroll to position [0, 0]
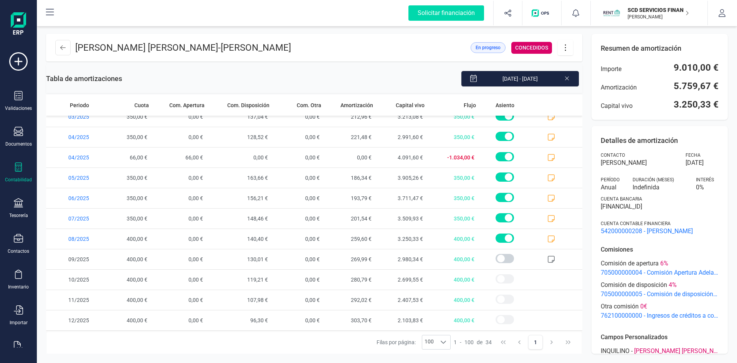
click at [563, 47] on icon at bounding box center [565, 47] width 15 height 8
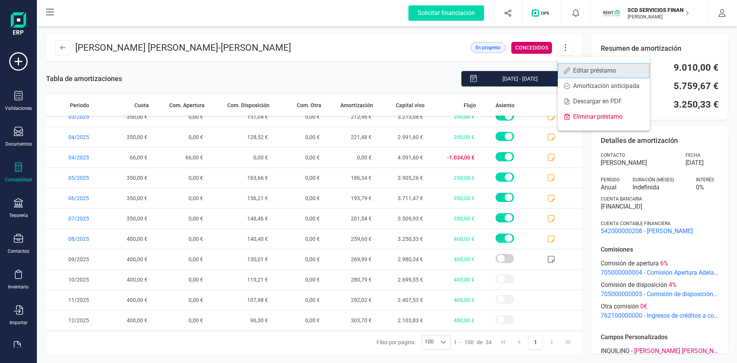
click at [582, 73] on span "Editar préstamo" at bounding box center [608, 71] width 71 height 6
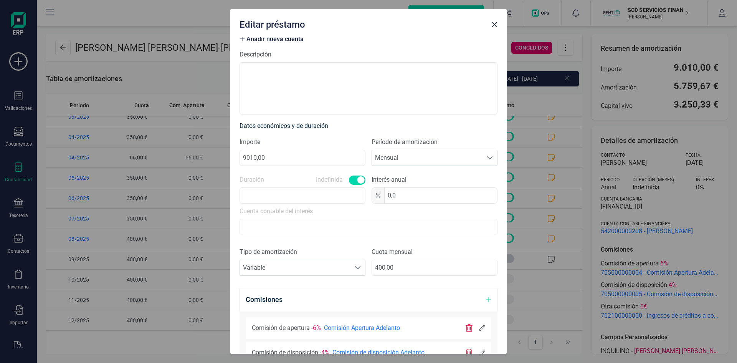
scroll to position [154, 0]
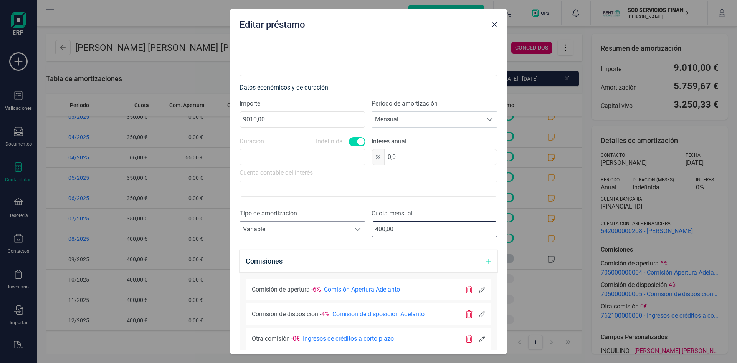
drag, startPoint x: 399, startPoint y: 226, endPoint x: 344, endPoint y: 227, distance: 54.9
click at [344, 227] on div "Tipo de amortización Seleccione un tipo de documento Variable Variable Cuota me…" at bounding box center [369, 226] width 258 height 35
type input "350,00"
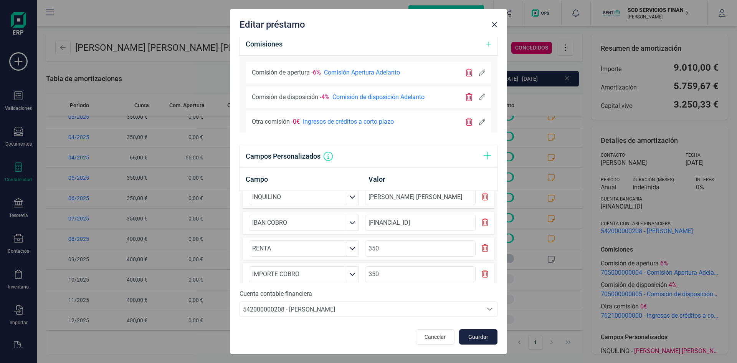
scroll to position [20, 0]
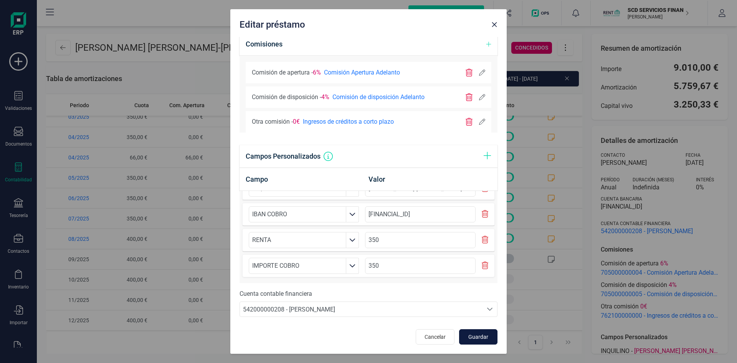
click at [474, 337] on span "Guardar" at bounding box center [478, 337] width 21 height 8
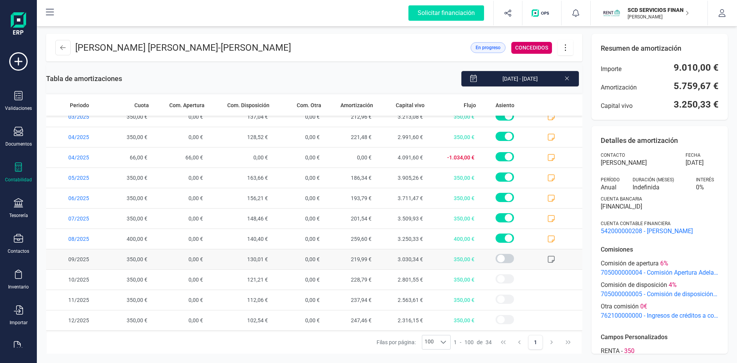
click at [547, 258] on icon at bounding box center [551, 259] width 8 height 8
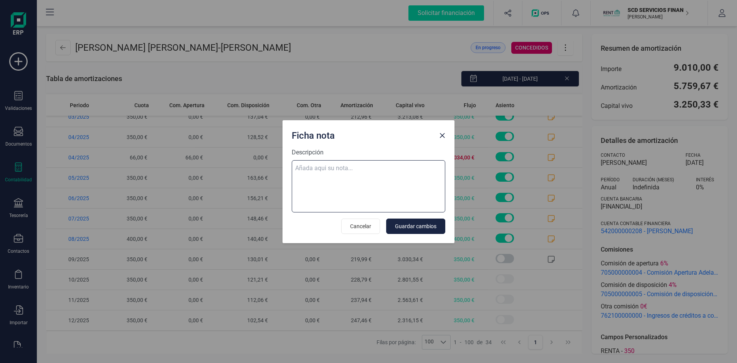
click at [337, 174] on textarea "Descripción" at bounding box center [369, 186] width 154 height 52
paste textarea "29-ago-25 8 trf. francisco sanchez aleman 350,00"
type textarea "29-ago-25 8 trf. francisco sanchez aleman 350,00"
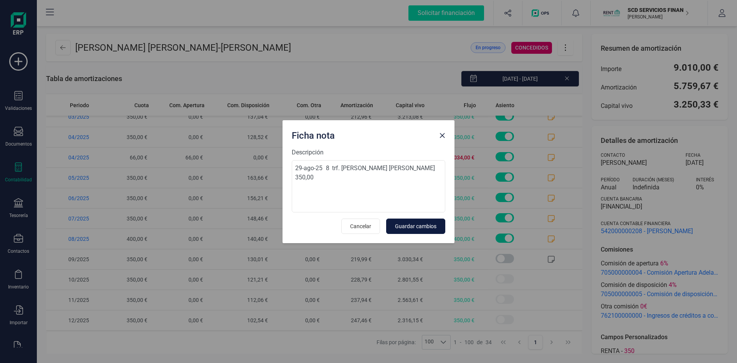
click at [420, 226] on span "Guardar cambios" at bounding box center [415, 226] width 41 height 8
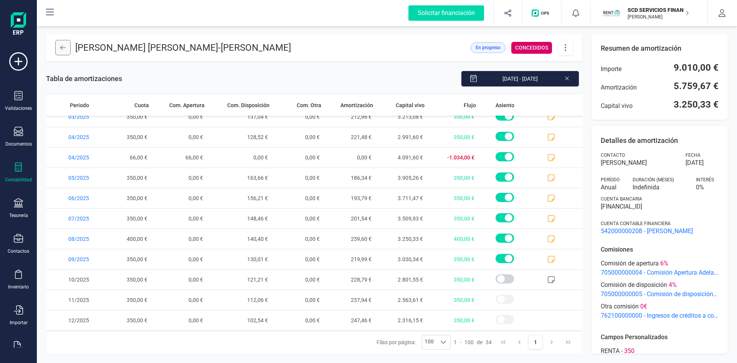
click at [60, 45] on button at bounding box center [62, 47] width 15 height 15
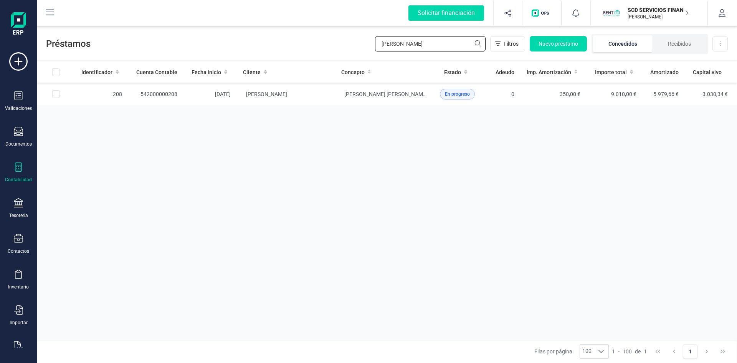
click at [289, 48] on div "Préstamos francisco sa Filtros Nuevo préstamo Concedidos Recibidos Descargar Ex…" at bounding box center [387, 42] width 700 height 35
type input "castelo"
click at [164, 89] on td "542000000126" at bounding box center [155, 94] width 55 height 23
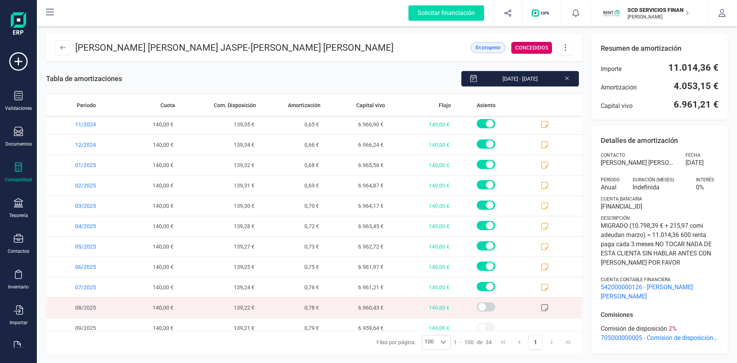
scroll to position [477, 0]
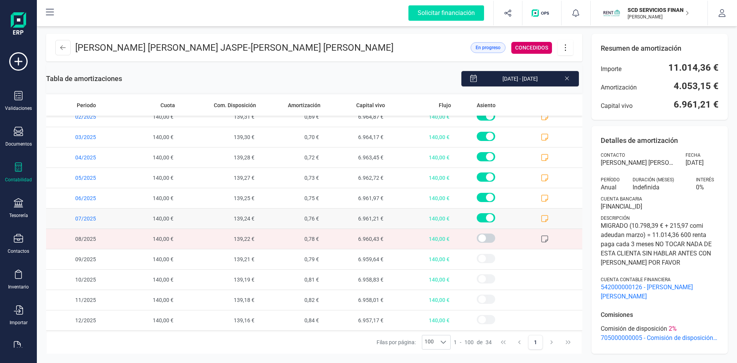
click at [541, 217] on icon at bounding box center [545, 219] width 8 height 8
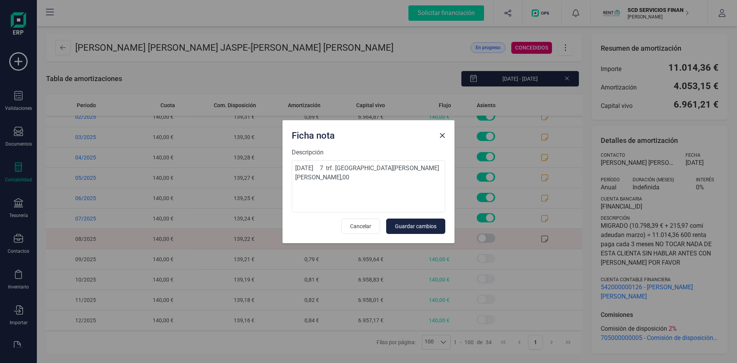
click at [443, 137] on span "Close" at bounding box center [442, 135] width 6 height 6
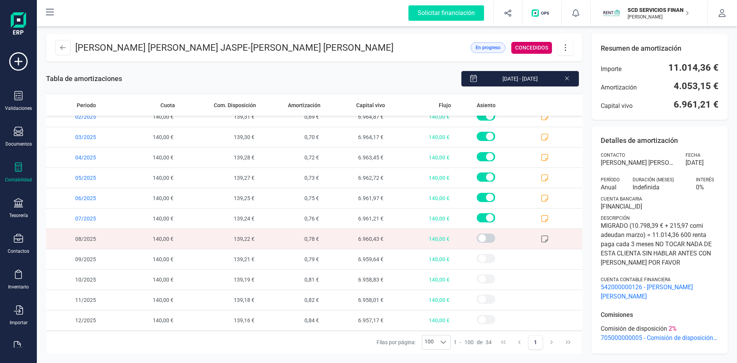
click at [541, 238] on icon at bounding box center [545, 239] width 8 height 8
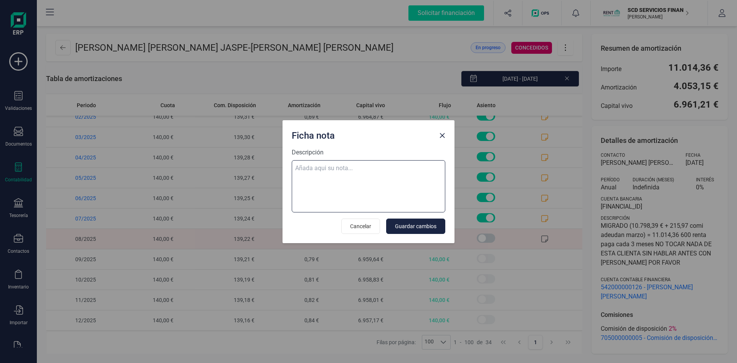
click at [315, 167] on textarea "Descripción" at bounding box center [369, 186] width 154 height 52
paste textarea "29-ago-25 8 trf. castelo ramos maria jesus 140,00"
type textarea "29-ago-25 8 trf. castelo ramos maria jesus 140,00"
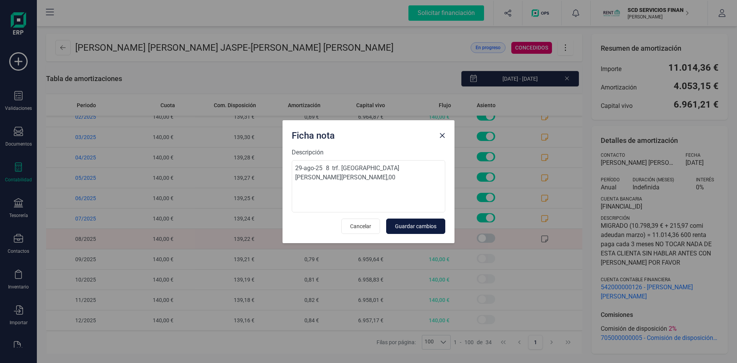
click at [423, 228] on span "Guardar cambios" at bounding box center [415, 226] width 41 height 8
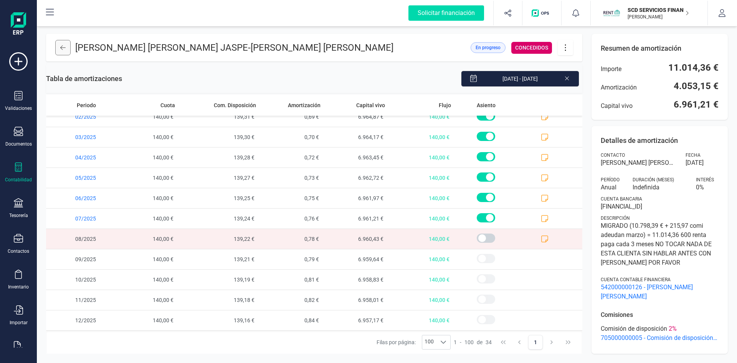
click at [63, 46] on icon at bounding box center [62, 48] width 5 height 6
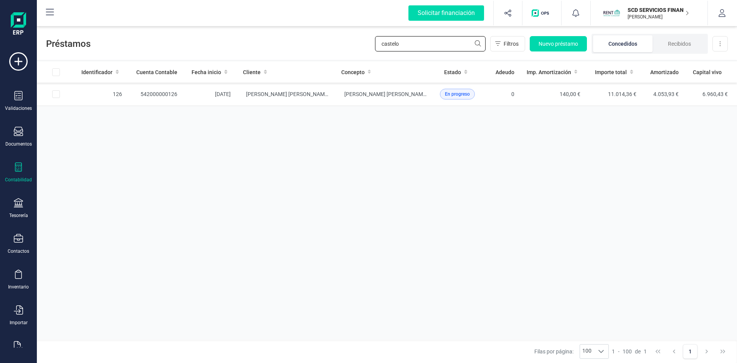
drag, startPoint x: 406, startPoint y: 43, endPoint x: 341, endPoint y: 41, distance: 64.5
click at [345, 41] on div "Préstamos castelo Filtros Nuevo préstamo Concedidos Recibidos Descargar Excel" at bounding box center [387, 42] width 700 height 35
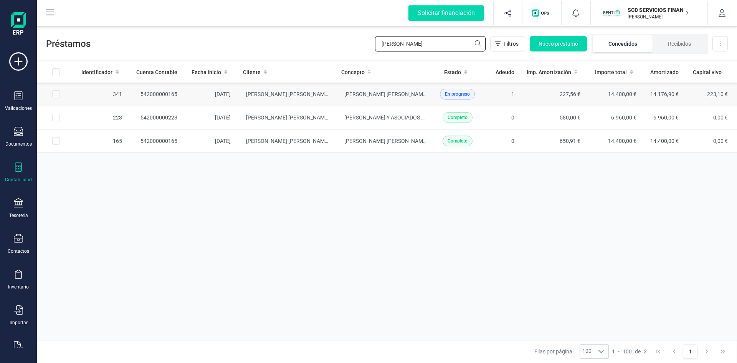
type input "pedro migue"
click at [157, 93] on td "542000000165" at bounding box center [155, 94] width 55 height 23
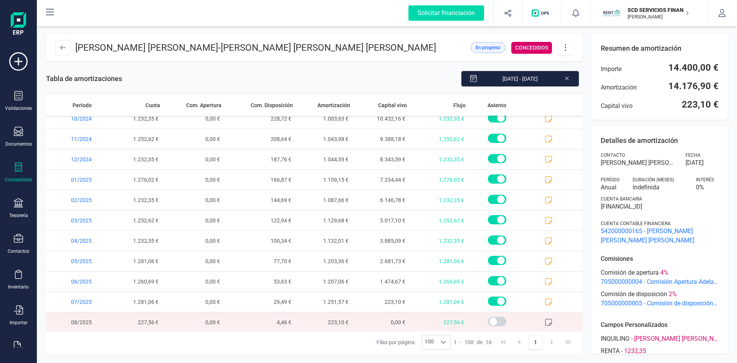
scroll to position [111, 0]
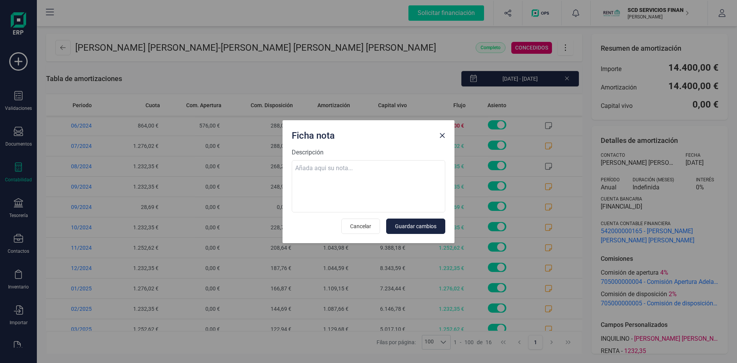
scroll to position [111, 0]
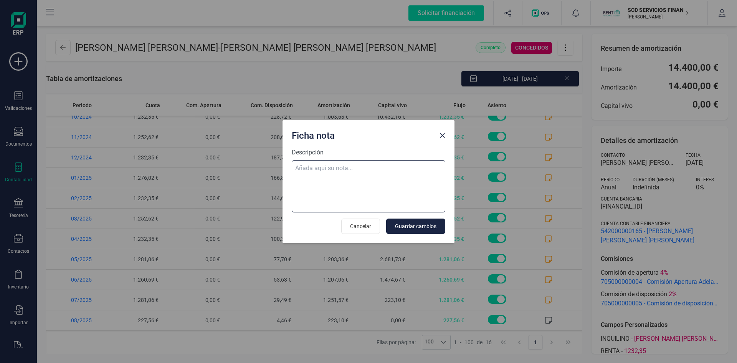
click at [340, 169] on textarea "Descripción" at bounding box center [369, 186] width 154 height 52
paste textarea "31-ago-25 8 trf. [PERSON_NAME][STREET_ADDRESS][PERSON_NAME][PERSON_NAME]"
type textarea "31-ago-25 8 trf. [PERSON_NAME][STREET_ADDRESS][PERSON_NAME][PERSON_NAME]"
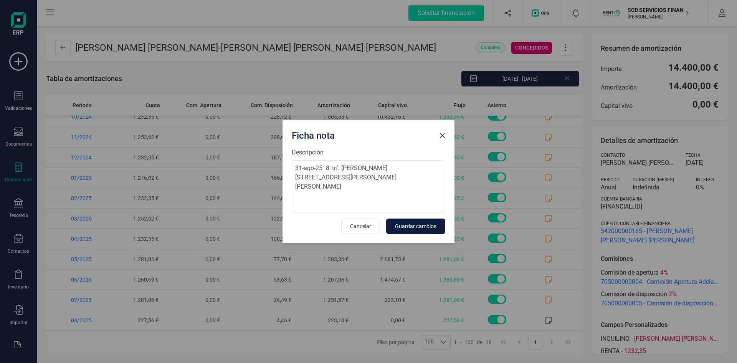
click at [412, 227] on span "Guardar cambios" at bounding box center [415, 226] width 41 height 8
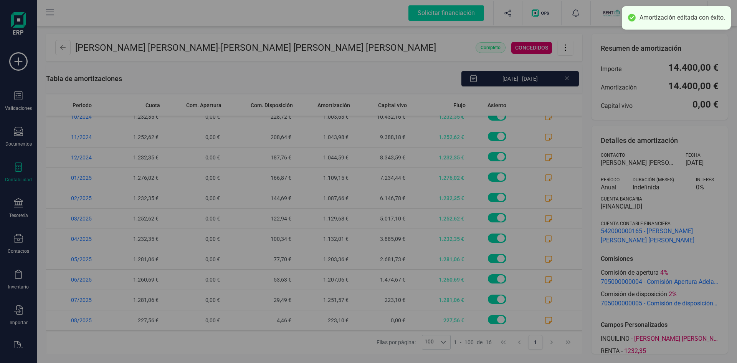
scroll to position [0, 0]
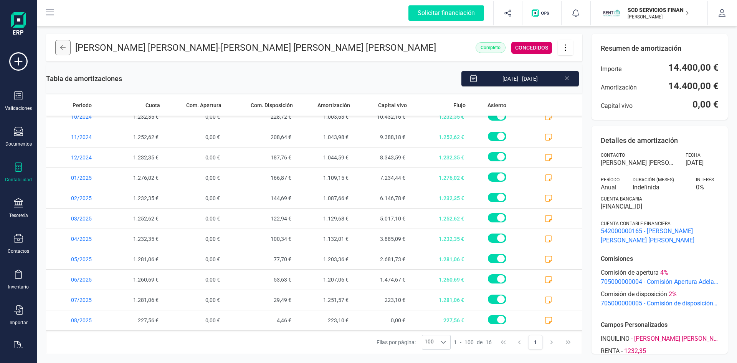
click at [62, 48] on icon at bounding box center [62, 47] width 5 height 5
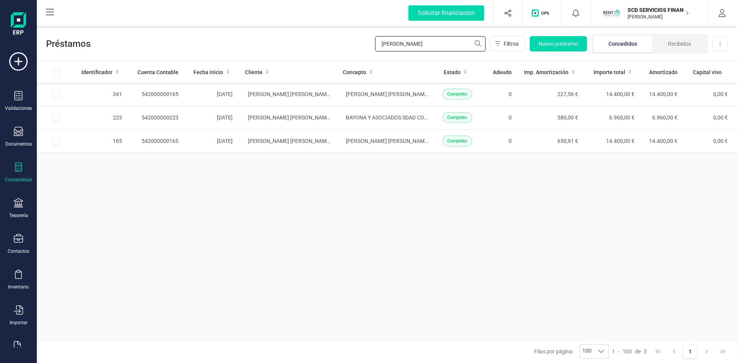
drag, startPoint x: 412, startPoint y: 43, endPoint x: 309, endPoint y: 47, distance: 103.0
click at [323, 48] on div "Préstamos [PERSON_NAME] Filtros Nuevo préstamo Concedidos Recibidos Descargar E…" at bounding box center [387, 42] width 700 height 35
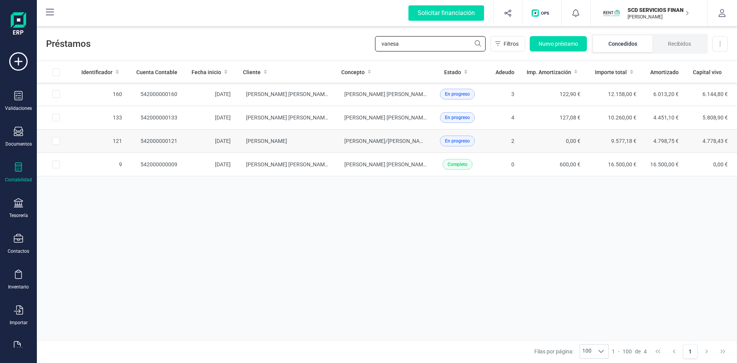
type input "vanesa"
click at [157, 141] on td "542000000121" at bounding box center [155, 140] width 55 height 23
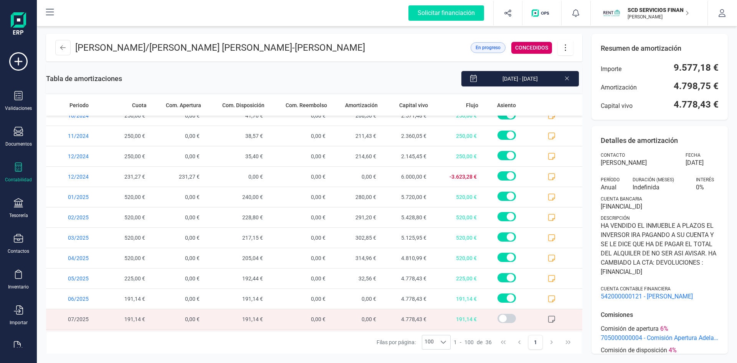
scroll to position [499, 0]
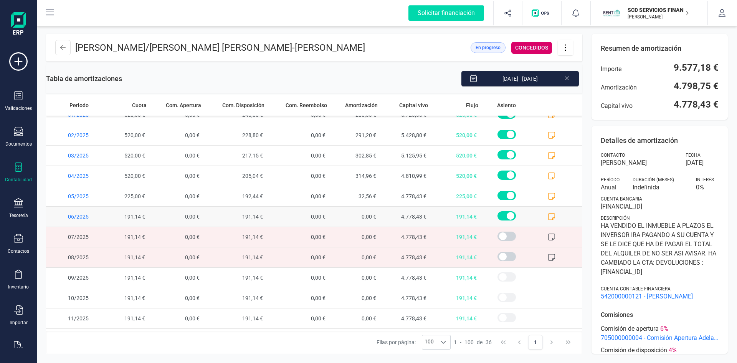
click at [548, 216] on icon at bounding box center [552, 217] width 8 height 8
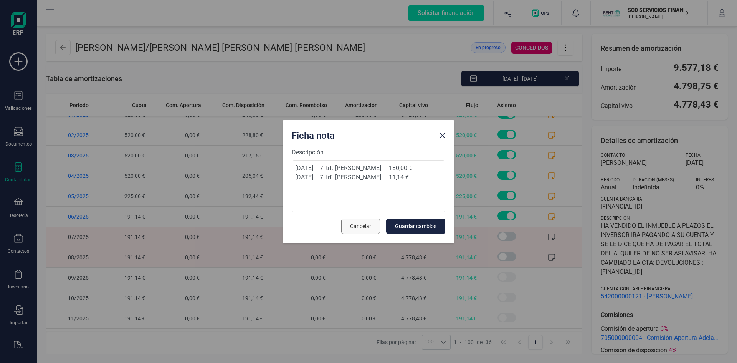
click at [360, 227] on span "Cancelar" at bounding box center [360, 226] width 21 height 8
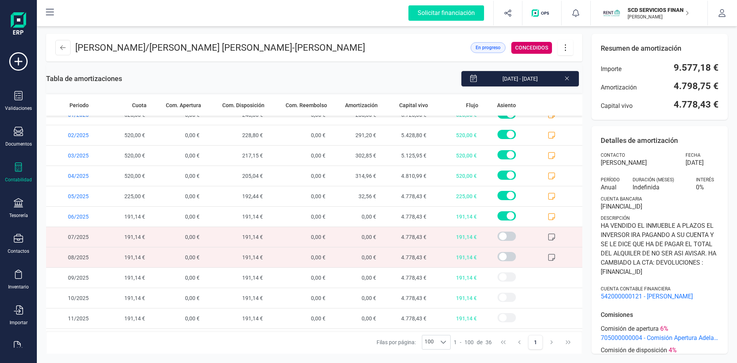
click at [548, 235] on icon at bounding box center [552, 237] width 8 height 8
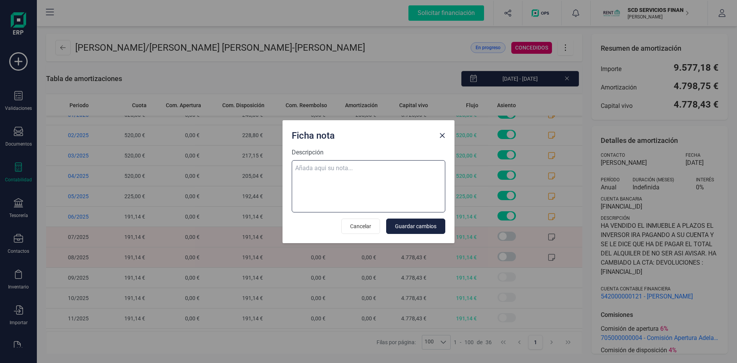
click at [365, 167] on textarea "Descripción" at bounding box center [369, 186] width 154 height 52
paste textarea "31-ago-25 8 trf. [PERSON_NAME] 191,14"
type textarea "31-ago-25 8 trf. [PERSON_NAME] 191,14"
click at [428, 224] on span "Guardar cambios" at bounding box center [415, 226] width 41 height 8
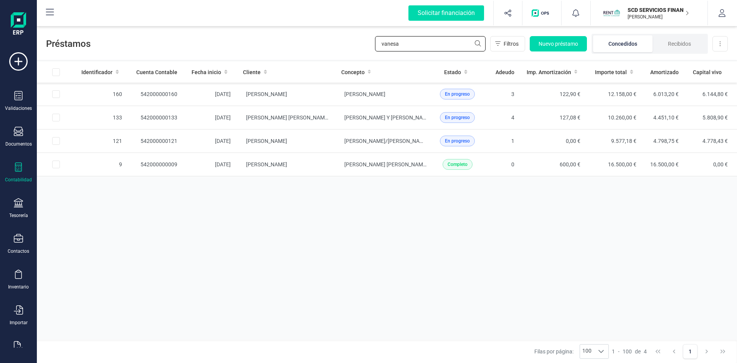
drag, startPoint x: 437, startPoint y: 46, endPoint x: 275, endPoint y: 48, distance: 162.0
click at [298, 48] on div "Préstamos [PERSON_NAME] Filtros Nuevo préstamo Concedidos Recibidos Descargar E…" at bounding box center [387, 42] width 700 height 35
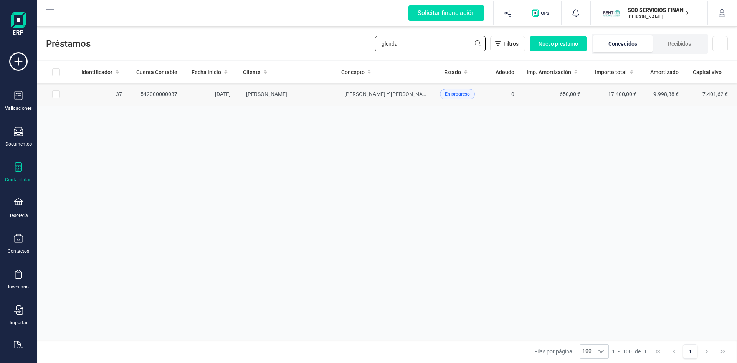
type input "glenda"
click at [264, 90] on td "[PERSON_NAME]" at bounding box center [286, 94] width 98 height 23
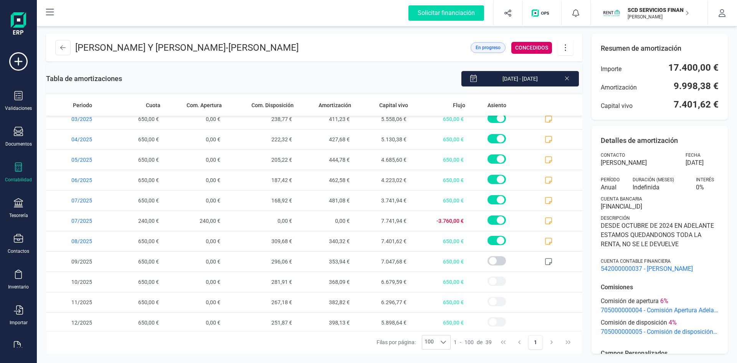
scroll to position [579, 0]
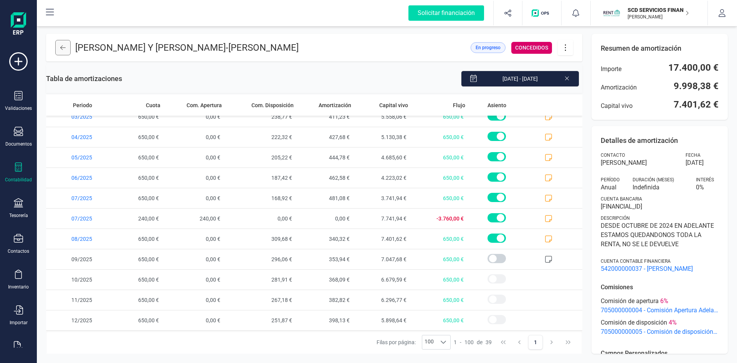
click at [63, 50] on icon at bounding box center [62, 48] width 5 height 6
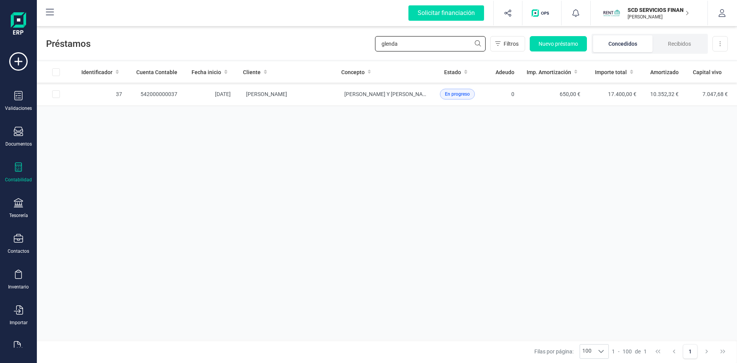
drag, startPoint x: 406, startPoint y: 42, endPoint x: 303, endPoint y: 43, distance: 102.5
click at [311, 42] on div "Préstamos [PERSON_NAME] Filtros Nuevo préstamo Concedidos Recibidos Descargar E…" at bounding box center [387, 42] width 700 height 35
type input "[PERSON_NAME]"
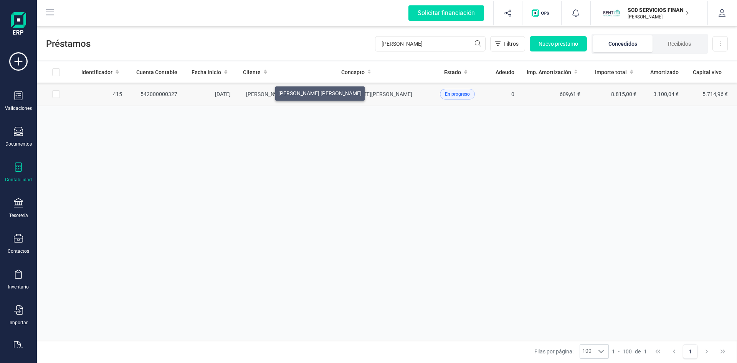
click at [266, 91] on span "[PERSON_NAME] [PERSON_NAME]" at bounding box center [287, 94] width 83 height 6
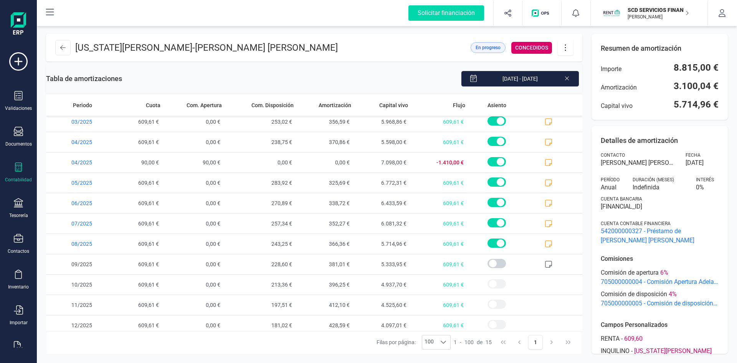
scroll to position [90, 0]
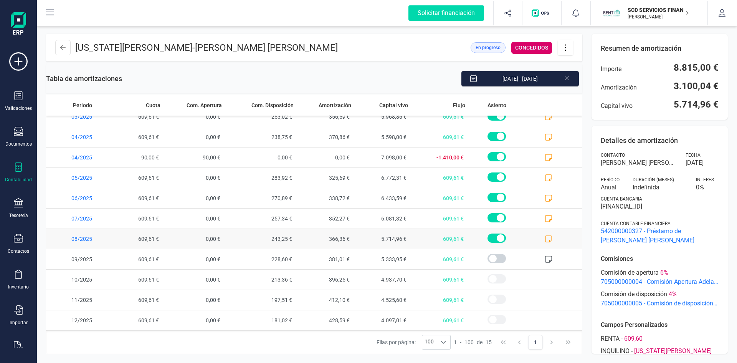
click at [545, 236] on icon at bounding box center [548, 238] width 7 height 7
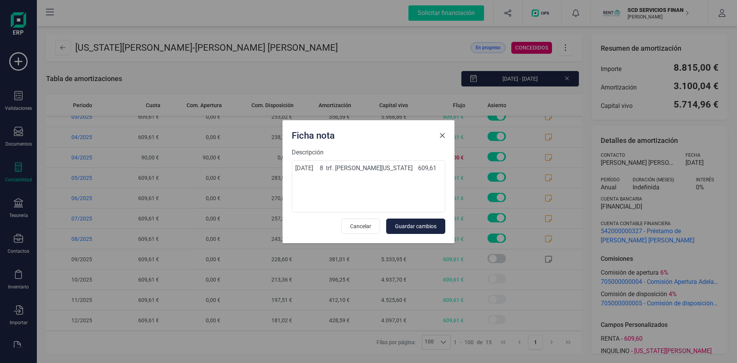
click at [441, 133] on span "Close" at bounding box center [442, 135] width 6 height 6
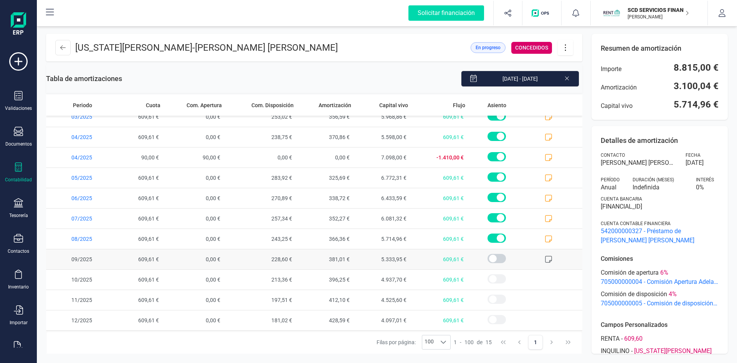
click at [545, 258] on icon at bounding box center [549, 259] width 8 height 8
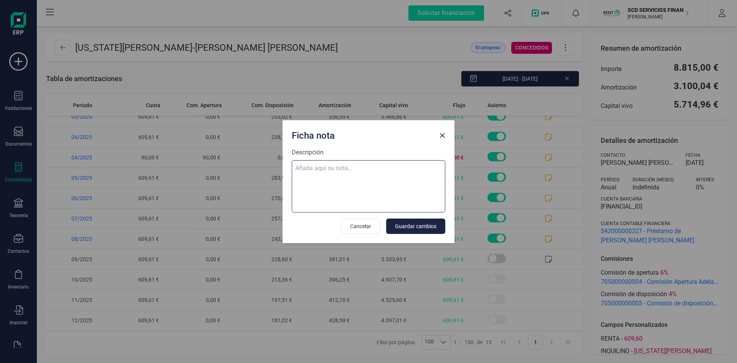
click at [326, 169] on textarea "Descripción" at bounding box center [369, 186] width 154 height 52
paste textarea "[DATE] 9 trf. [PERSON_NAME][US_STATE] 609,61"
type textarea "[DATE] 9 trf. [PERSON_NAME][US_STATE] 609,61"
click at [418, 227] on span "Guardar cambios" at bounding box center [415, 226] width 41 height 8
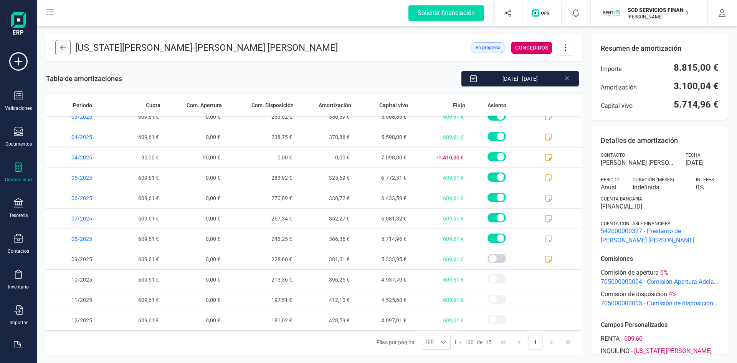
click at [64, 46] on icon at bounding box center [62, 48] width 5 height 6
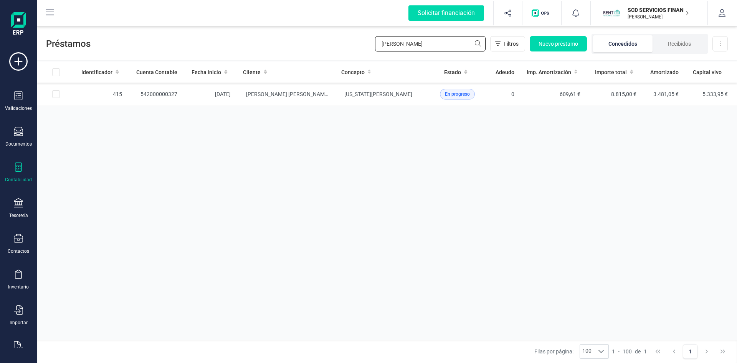
drag, startPoint x: 418, startPoint y: 41, endPoint x: 327, endPoint y: 48, distance: 91.7
click at [331, 48] on div "Préstamos [PERSON_NAME] Filtros Nuevo préstamo Concedidos Recibidos Descargar E…" at bounding box center [387, 42] width 700 height 35
type input "recreat"
click at [160, 92] on td "542000000303" at bounding box center [155, 94] width 55 height 23
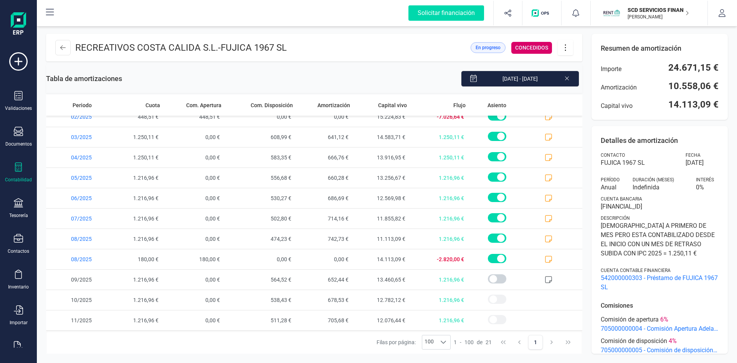
scroll to position [212, 0]
click at [545, 239] on icon at bounding box center [549, 239] width 8 height 8
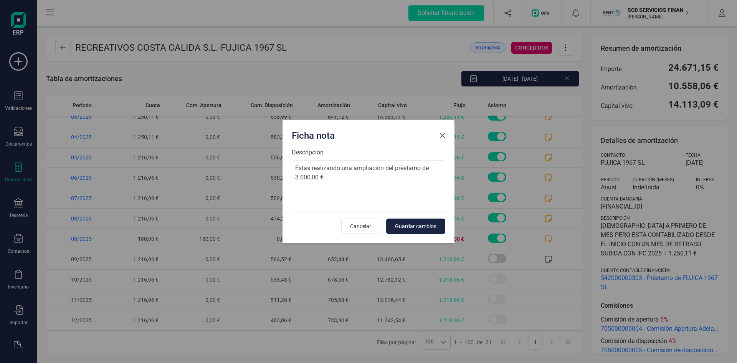
click at [444, 135] on span "Close" at bounding box center [442, 135] width 6 height 6
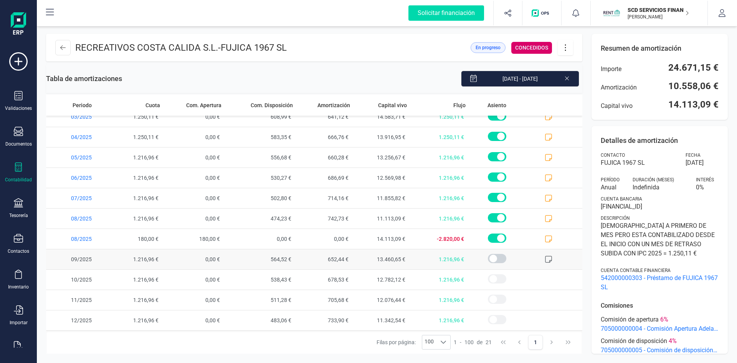
click at [545, 258] on icon at bounding box center [549, 259] width 8 height 8
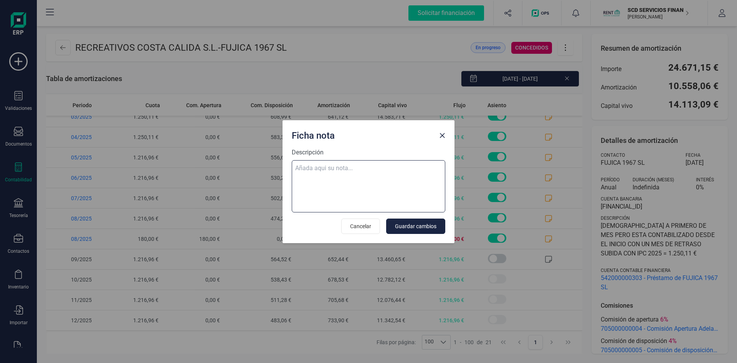
click at [327, 162] on textarea "Descripción" at bounding box center [369, 186] width 154 height 52
paste textarea "01-sep-25 9 trf. recreativos costa calida sl 1.216,96"
type textarea "01-sep-25 9 trf. recreativos costa calida sl 1.216,96"
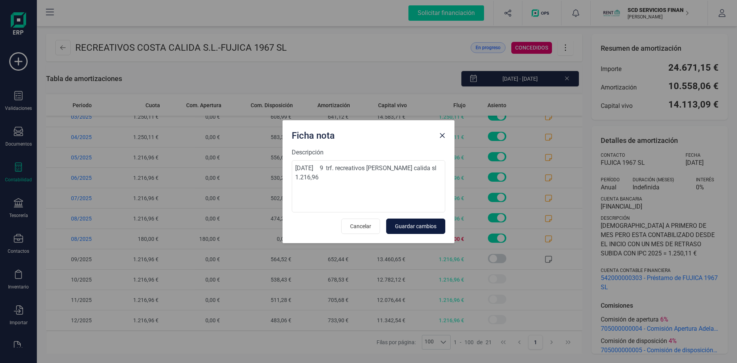
click at [417, 225] on span "Guardar cambios" at bounding box center [415, 226] width 41 height 8
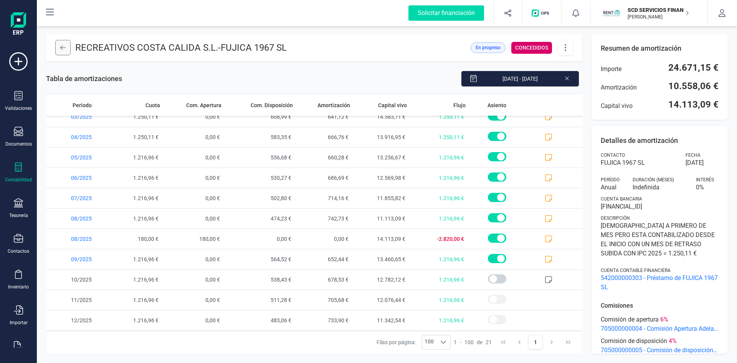
click at [58, 51] on button at bounding box center [62, 47] width 15 height 15
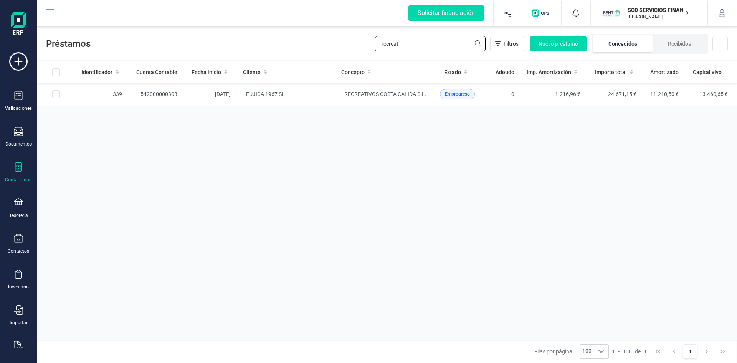
click at [344, 49] on div "Préstamos recreat Filtros Nuevo préstamo Concedidos Recibidos Descargar Excel" at bounding box center [387, 42] width 700 height 35
type input "gandia"
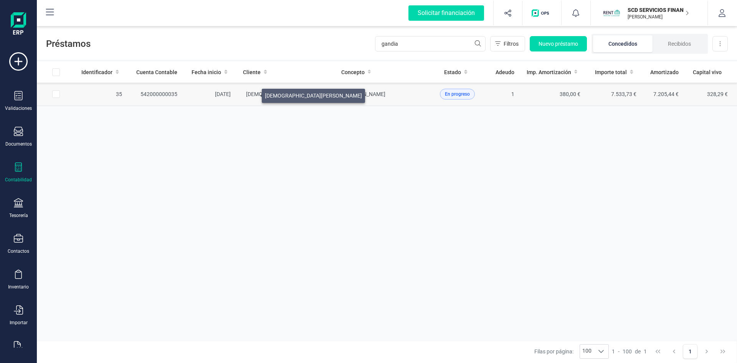
click at [253, 94] on span "[DEMOGRAPHIC_DATA][PERSON_NAME]" at bounding box center [294, 94] width 97 height 6
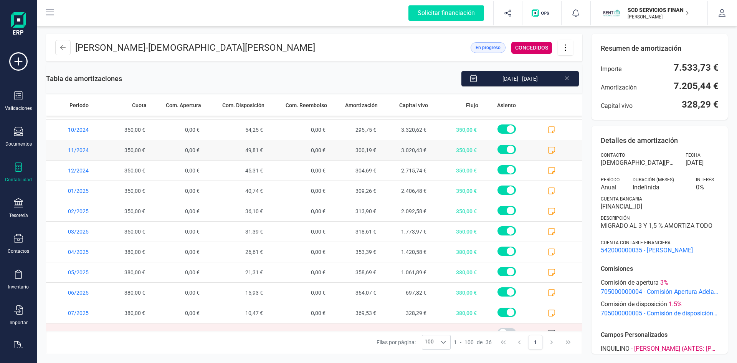
scroll to position [517, 0]
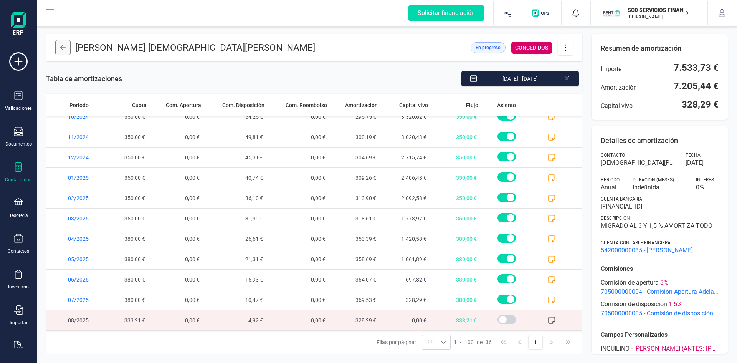
click at [62, 47] on icon at bounding box center [62, 48] width 5 height 6
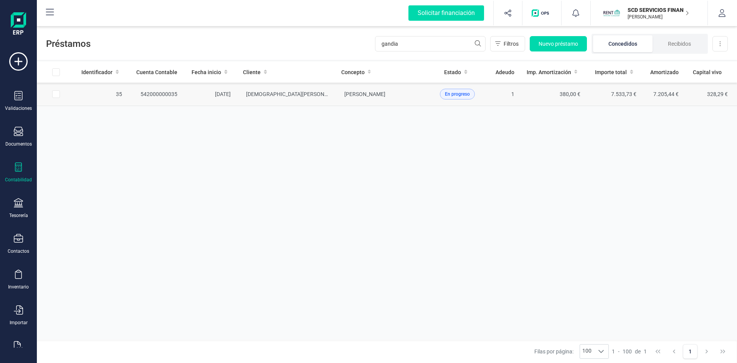
click at [164, 91] on td "542000000035" at bounding box center [155, 94] width 55 height 23
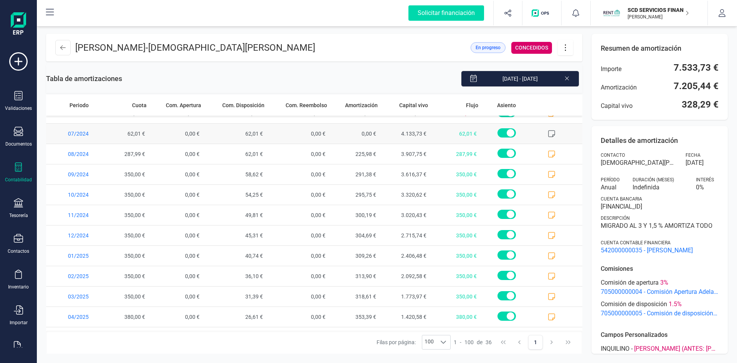
scroll to position [517, 0]
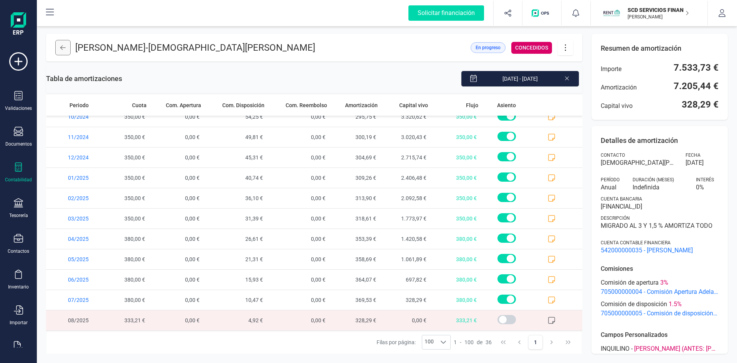
click at [66, 49] on button at bounding box center [62, 47] width 15 height 15
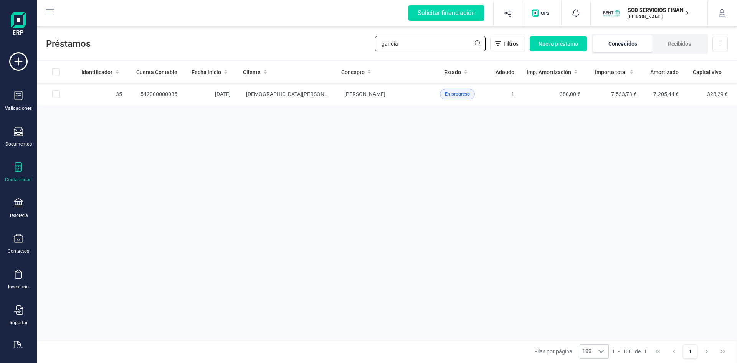
drag, startPoint x: 408, startPoint y: 43, endPoint x: 341, endPoint y: 48, distance: 67.4
click at [345, 45] on div "Préstamos gandia Filtros Nuevo préstamo Concedidos Recibidos Descargar Excel" at bounding box center [387, 42] width 700 height 35
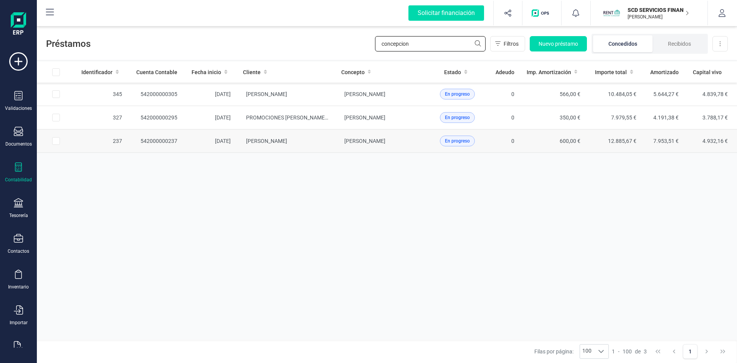
type input "concepcion"
click at [165, 137] on td "542000000237" at bounding box center [155, 140] width 55 height 23
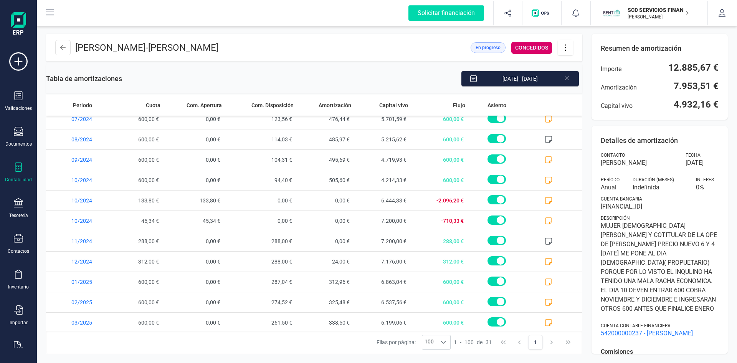
scroll to position [416, 0]
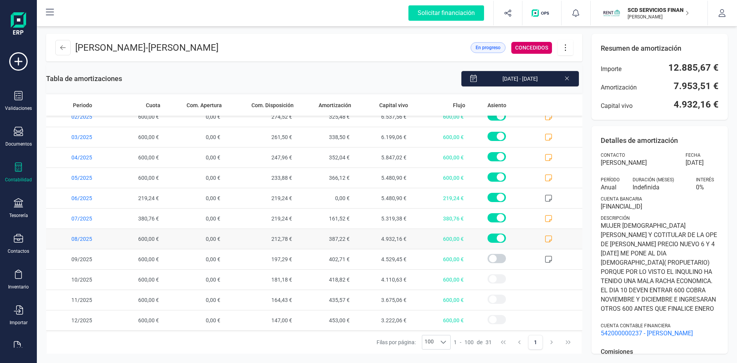
click at [545, 239] on icon at bounding box center [549, 239] width 8 height 8
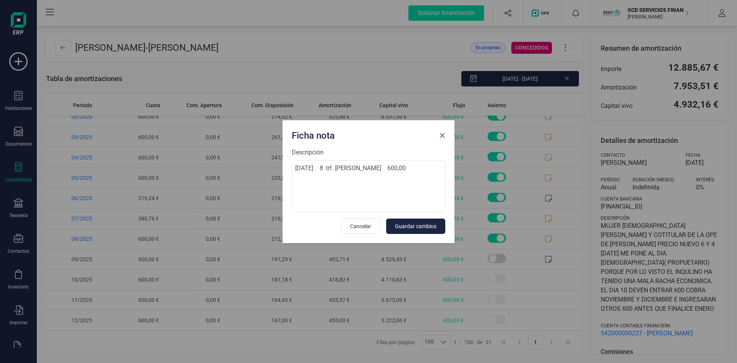
click at [440, 136] on span "Close" at bounding box center [442, 135] width 6 height 6
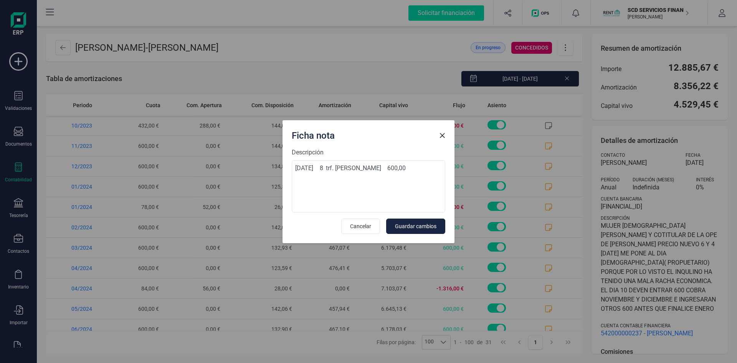
scroll to position [416, 0]
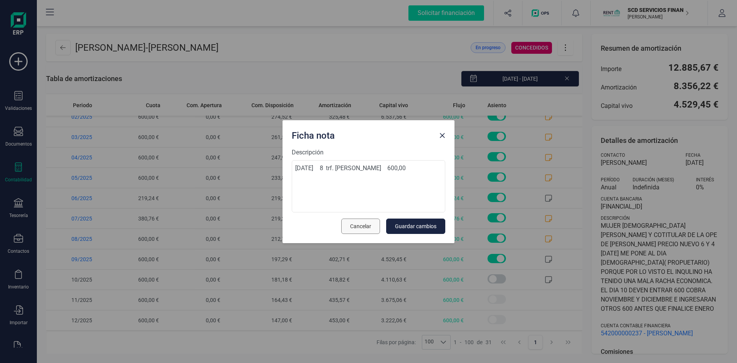
click at [357, 227] on span "Cancelar" at bounding box center [360, 226] width 21 height 8
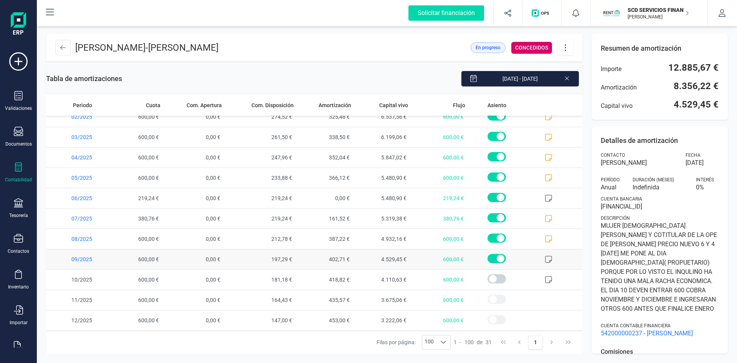
click at [545, 258] on icon at bounding box center [549, 259] width 8 height 8
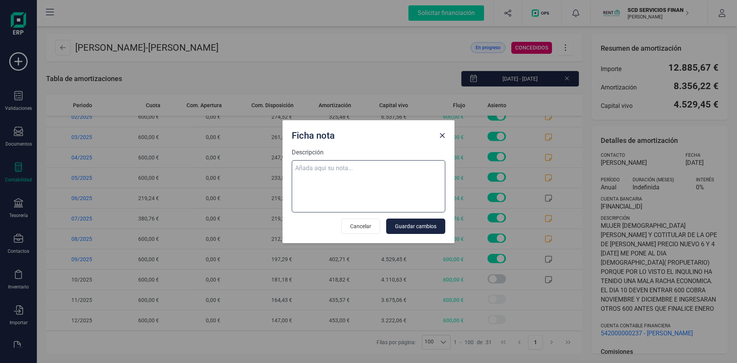
click at [356, 168] on textarea "Descripción" at bounding box center [369, 186] width 154 height 52
paste textarea "[DATE] 9 trf. [PERSON_NAME] 600,00"
type textarea "[DATE] 9 trf. [PERSON_NAME] 600,00"
click at [407, 225] on span "Guardar cambios" at bounding box center [415, 226] width 41 height 8
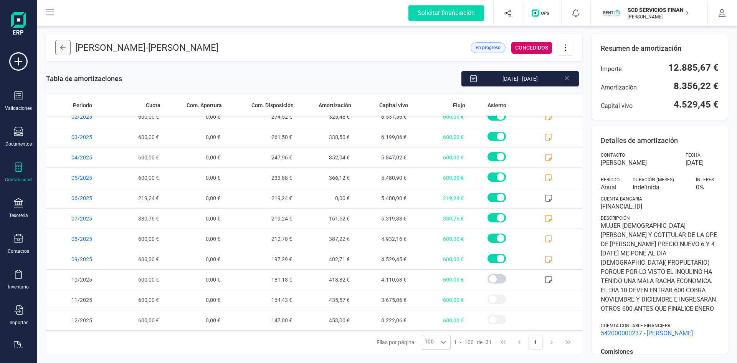
click at [64, 47] on icon at bounding box center [62, 48] width 5 height 6
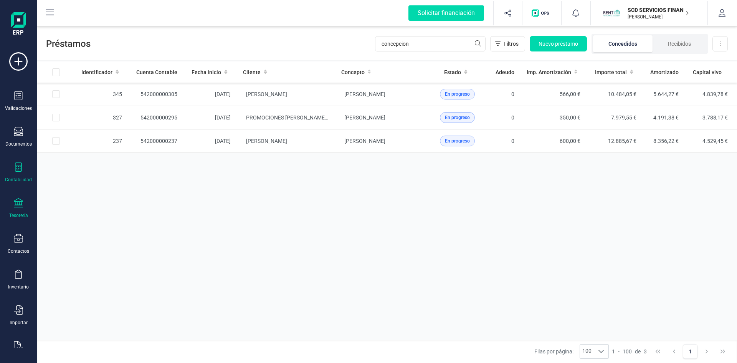
click at [20, 209] on div at bounding box center [18, 203] width 9 height 11
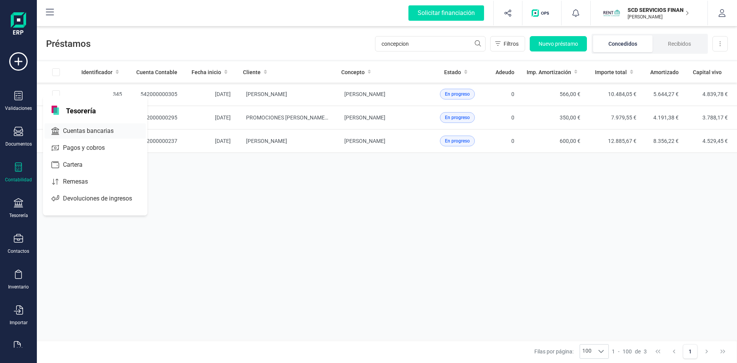
click at [96, 127] on span "Cuentas bancarias" at bounding box center [94, 130] width 68 height 9
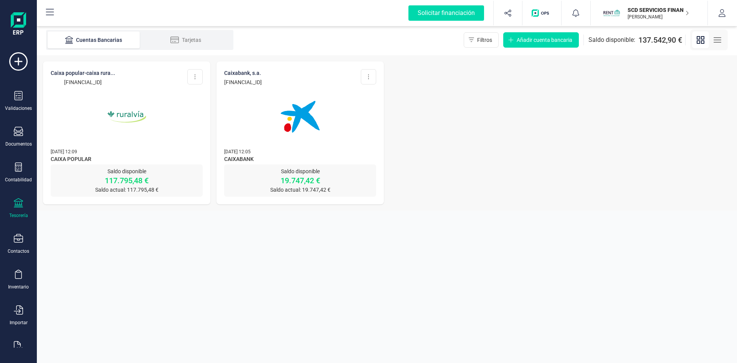
click at [130, 111] on img at bounding box center [126, 116] width 64 height 64
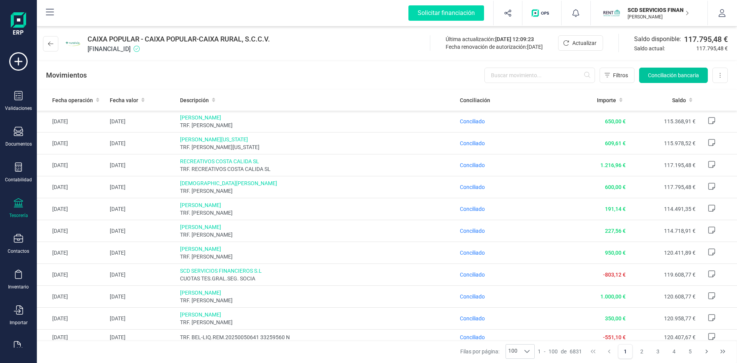
click at [676, 76] on span "Conciliación bancaria" at bounding box center [673, 75] width 51 height 8
